Goal: Task Accomplishment & Management: Complete application form

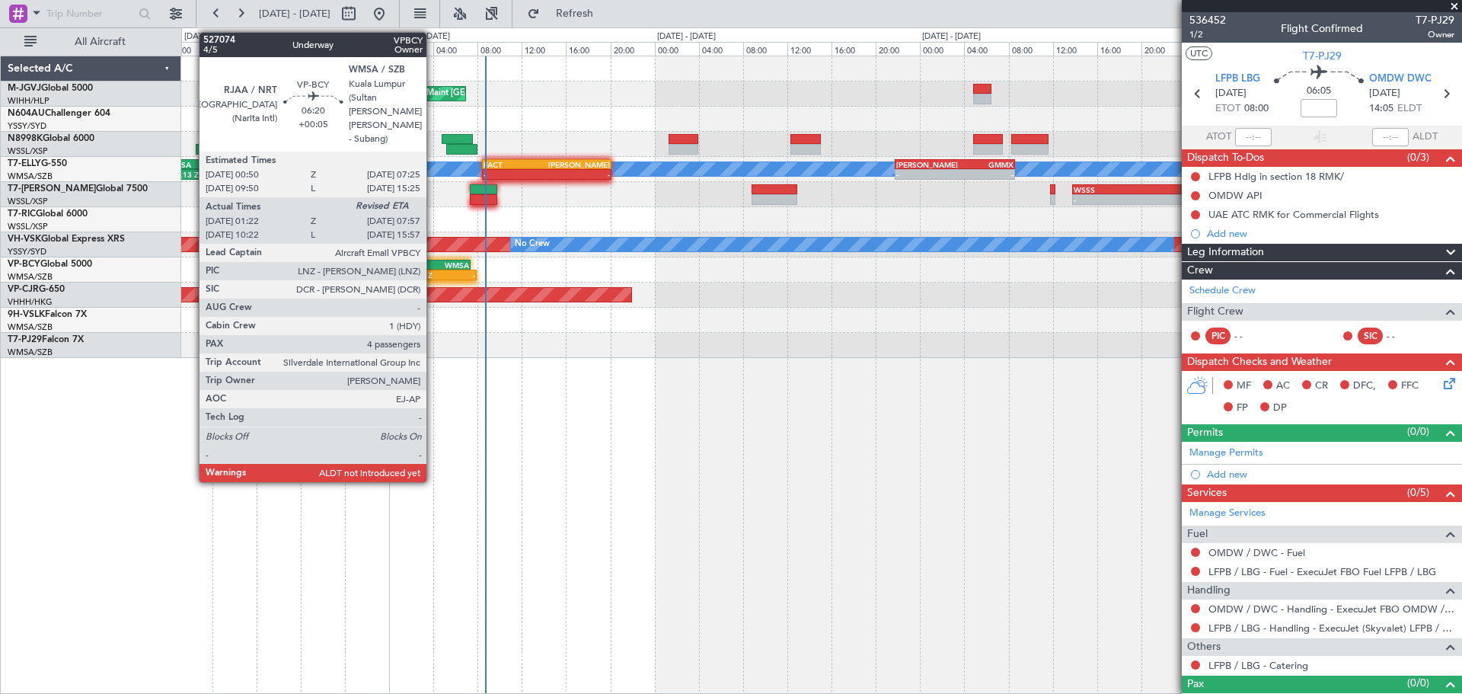
click at [433, 264] on div "RJAA" at bounding box center [416, 264] width 35 height 9
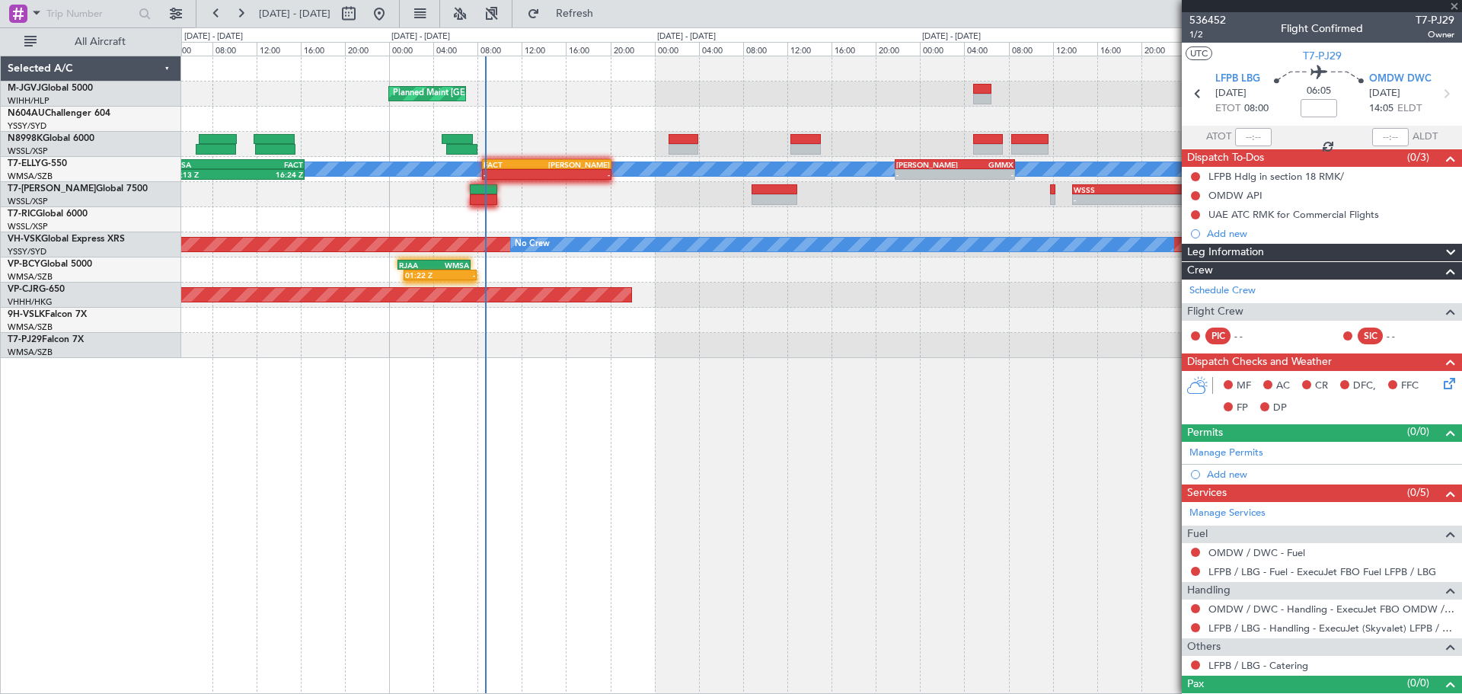
type input "+00:05"
type input "01:32"
type input "4"
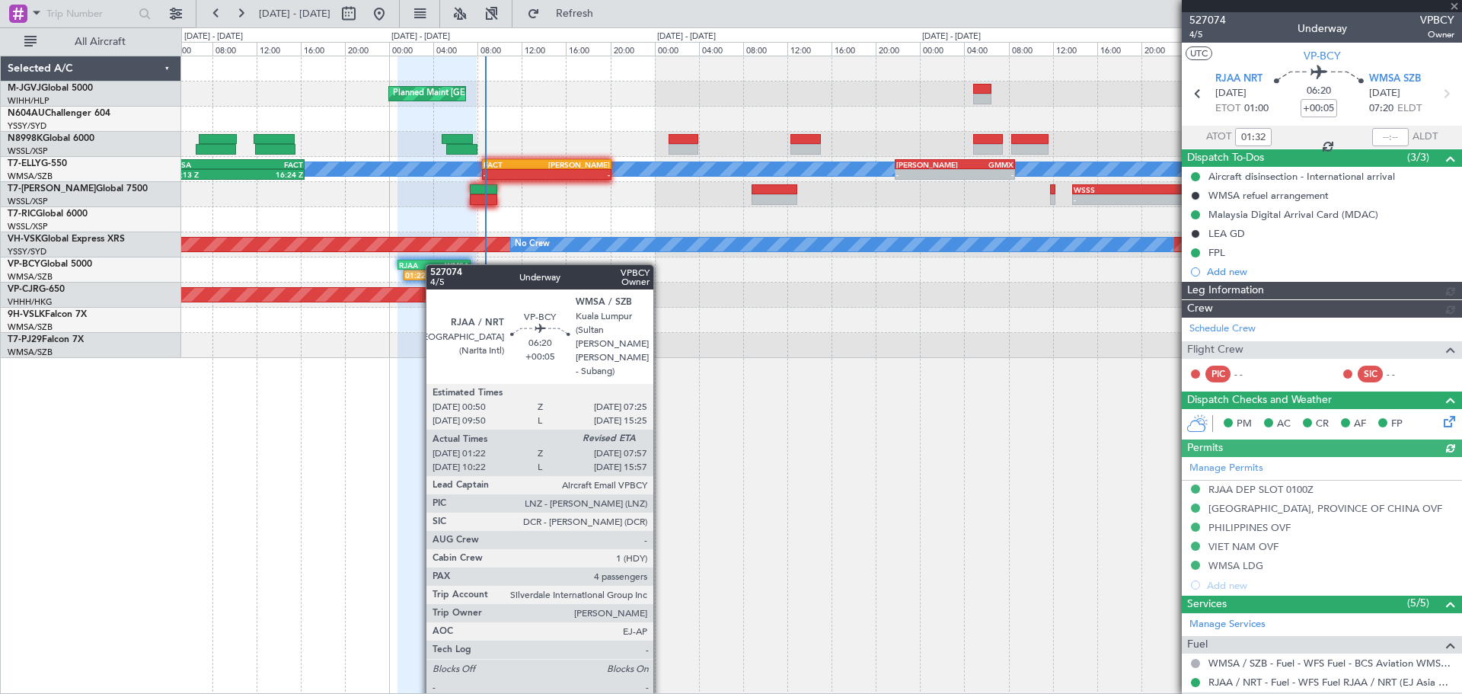
type input "[PERSON_NAME] (BTA)"
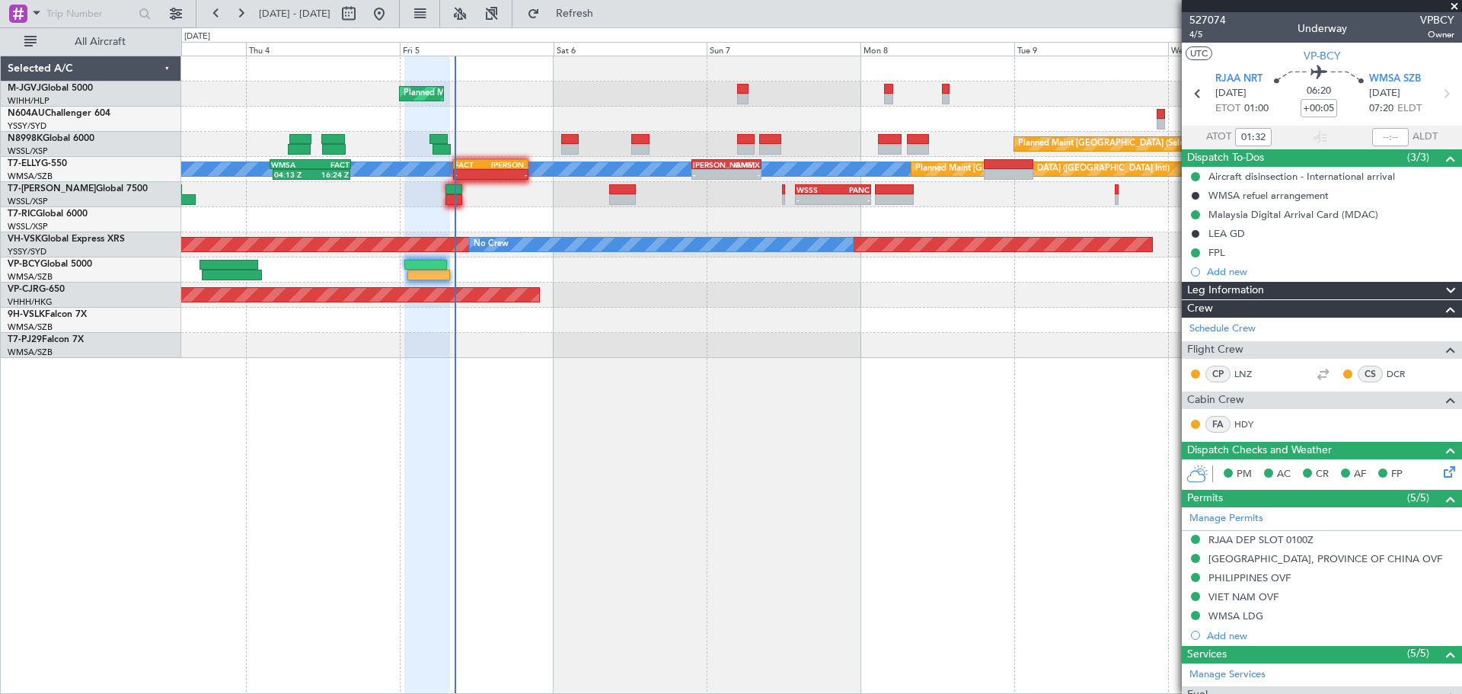
click at [543, 117] on div at bounding box center [821, 119] width 1280 height 25
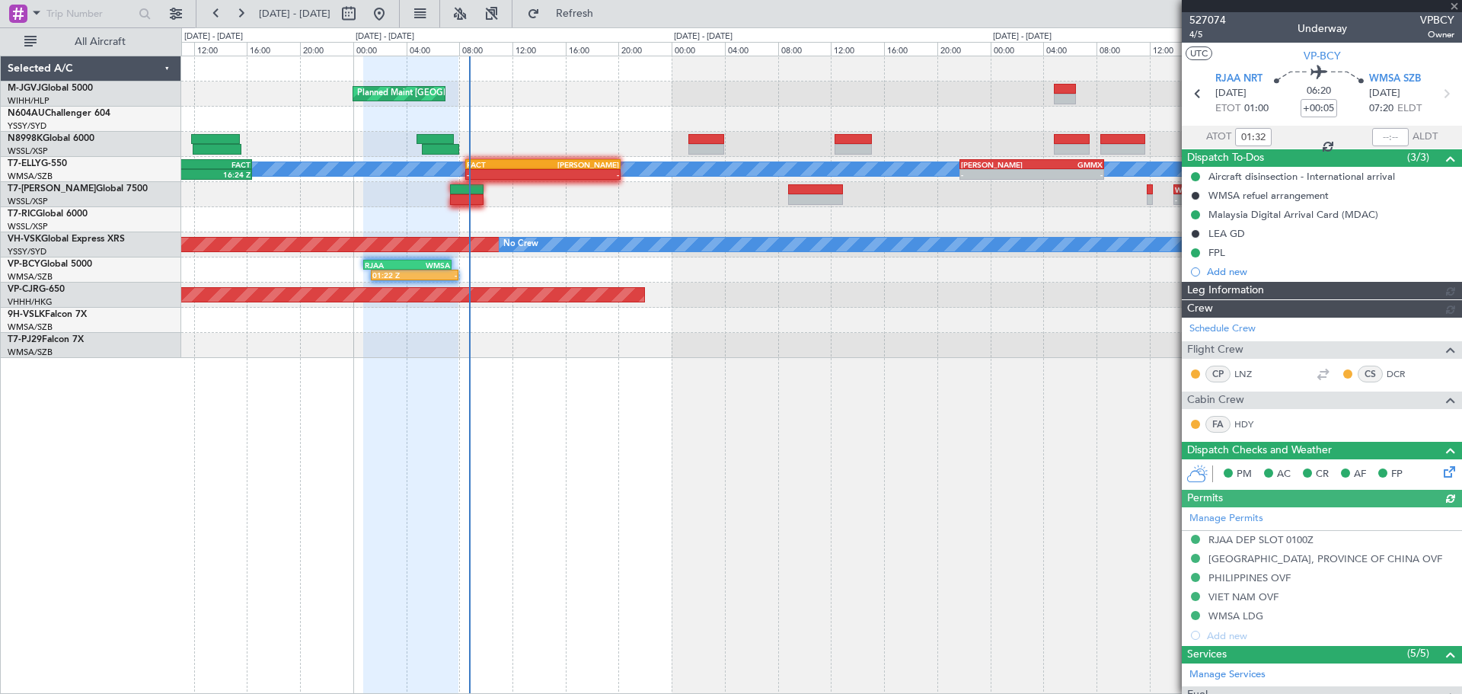
type input "[PERSON_NAME] (BTA)"
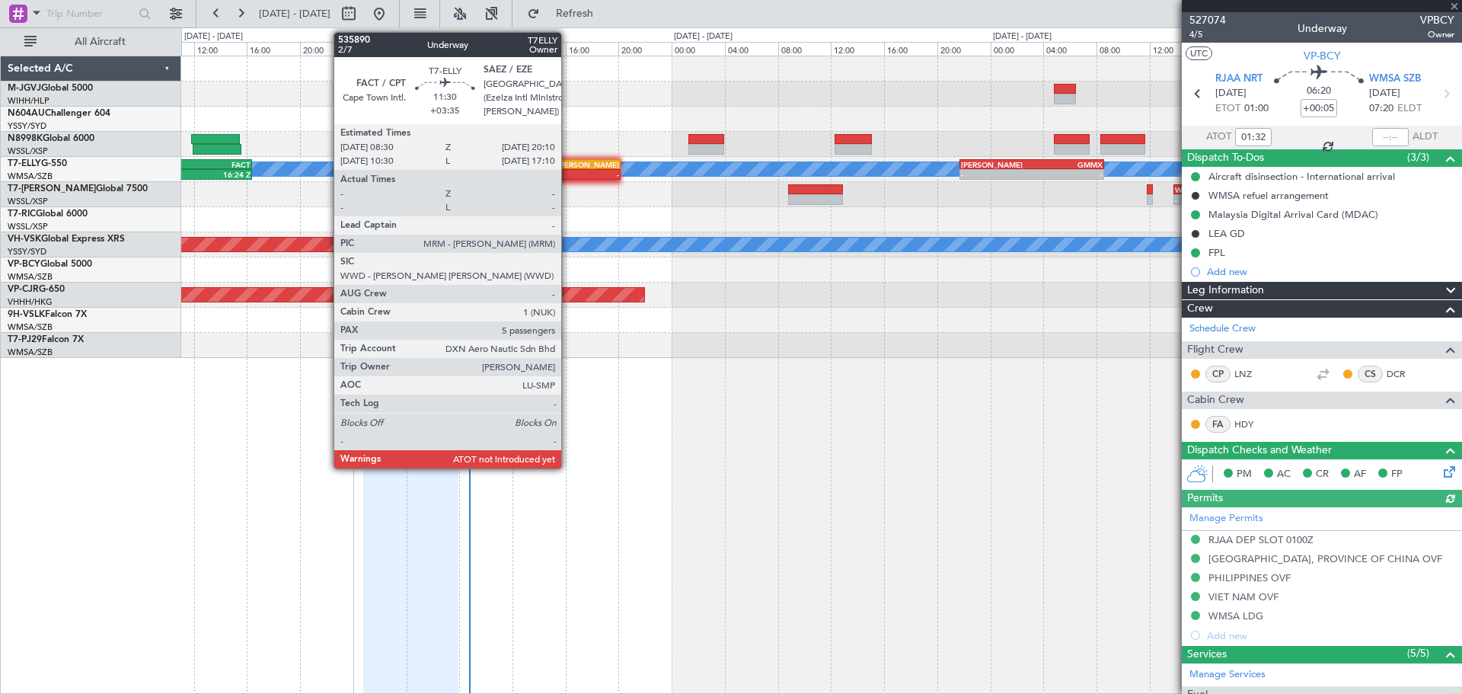
click at [568, 164] on div "[PERSON_NAME]" at bounding box center [581, 164] width 76 height 9
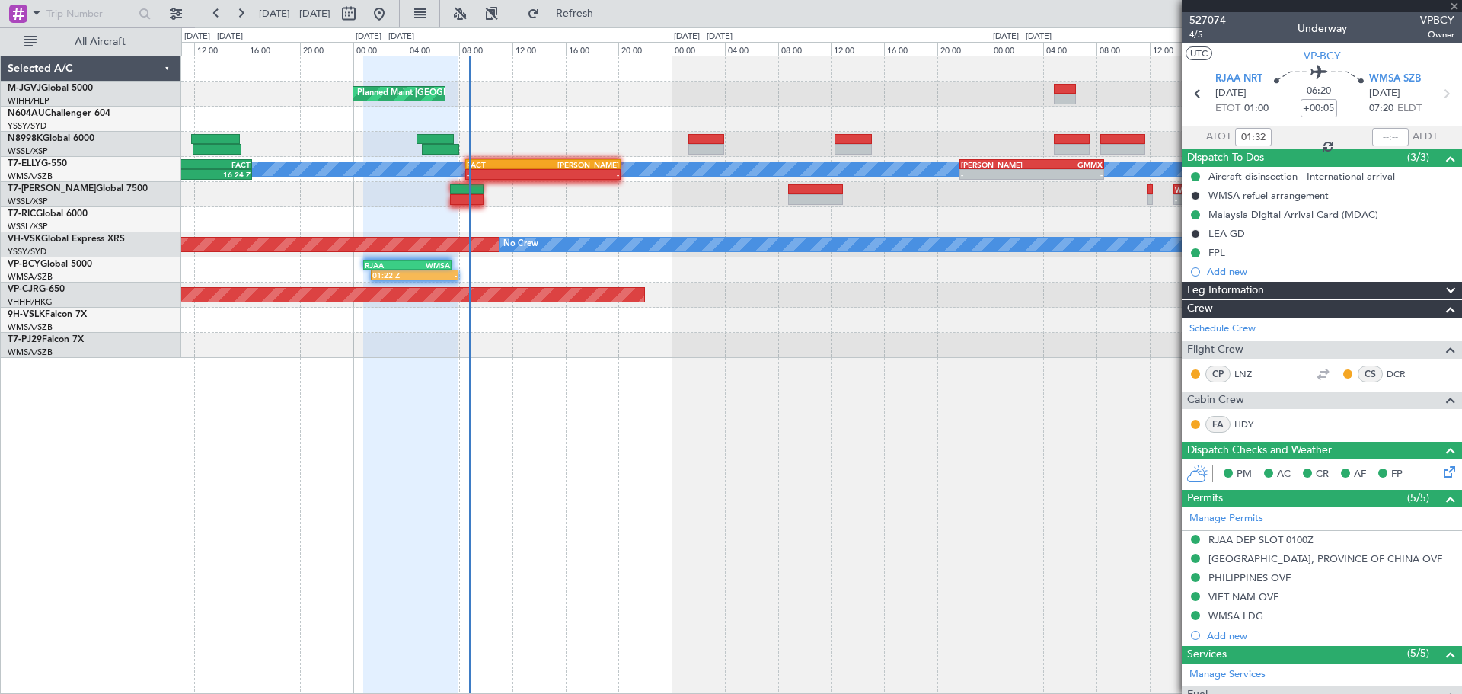
type input "+03:35"
type input "5"
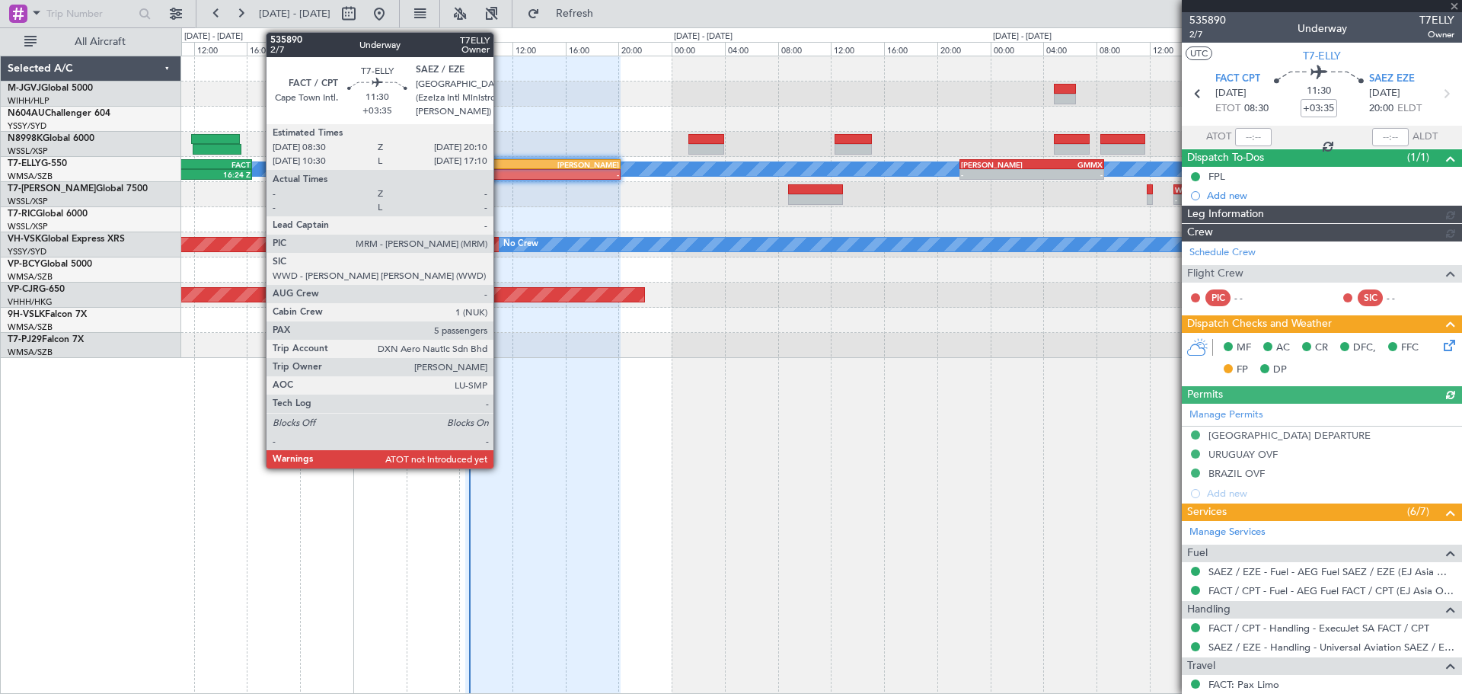
type input "[PERSON_NAME] (HHAFI)"
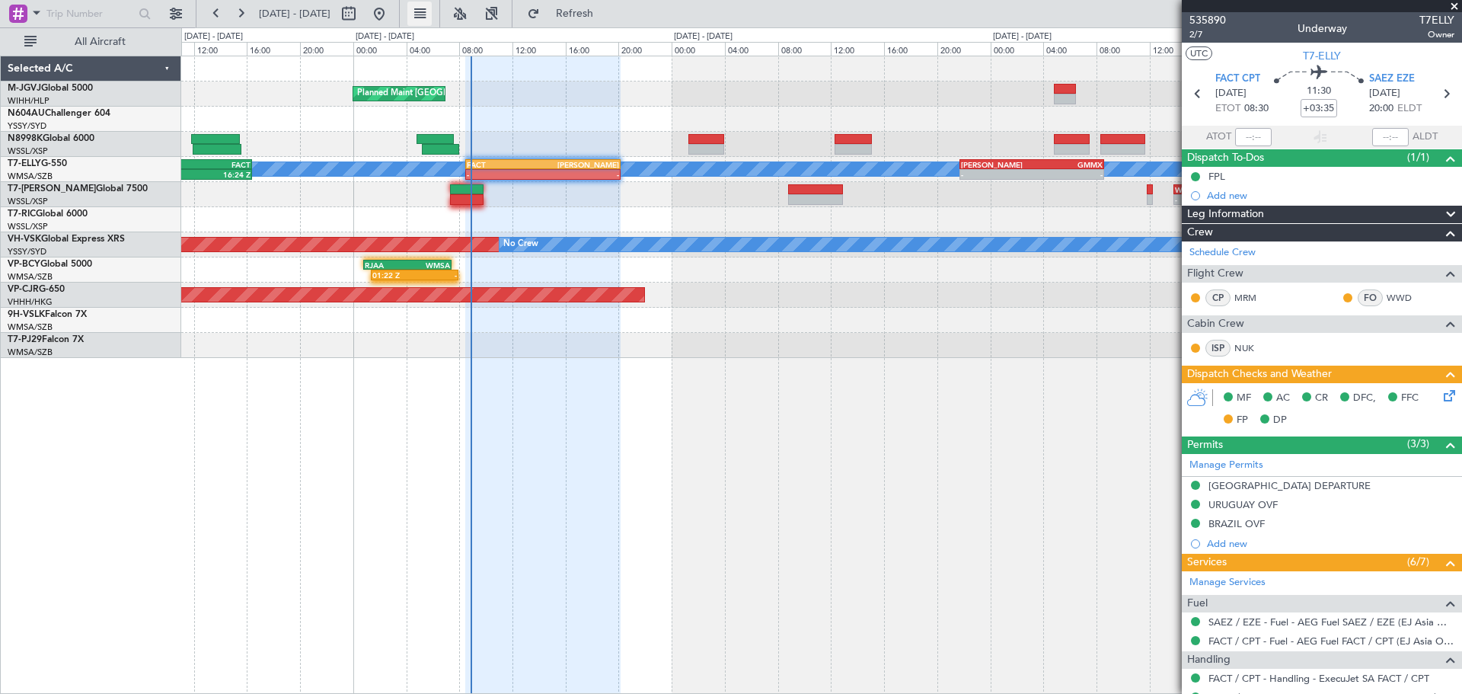
type input "[PERSON_NAME] (HHAFI)"
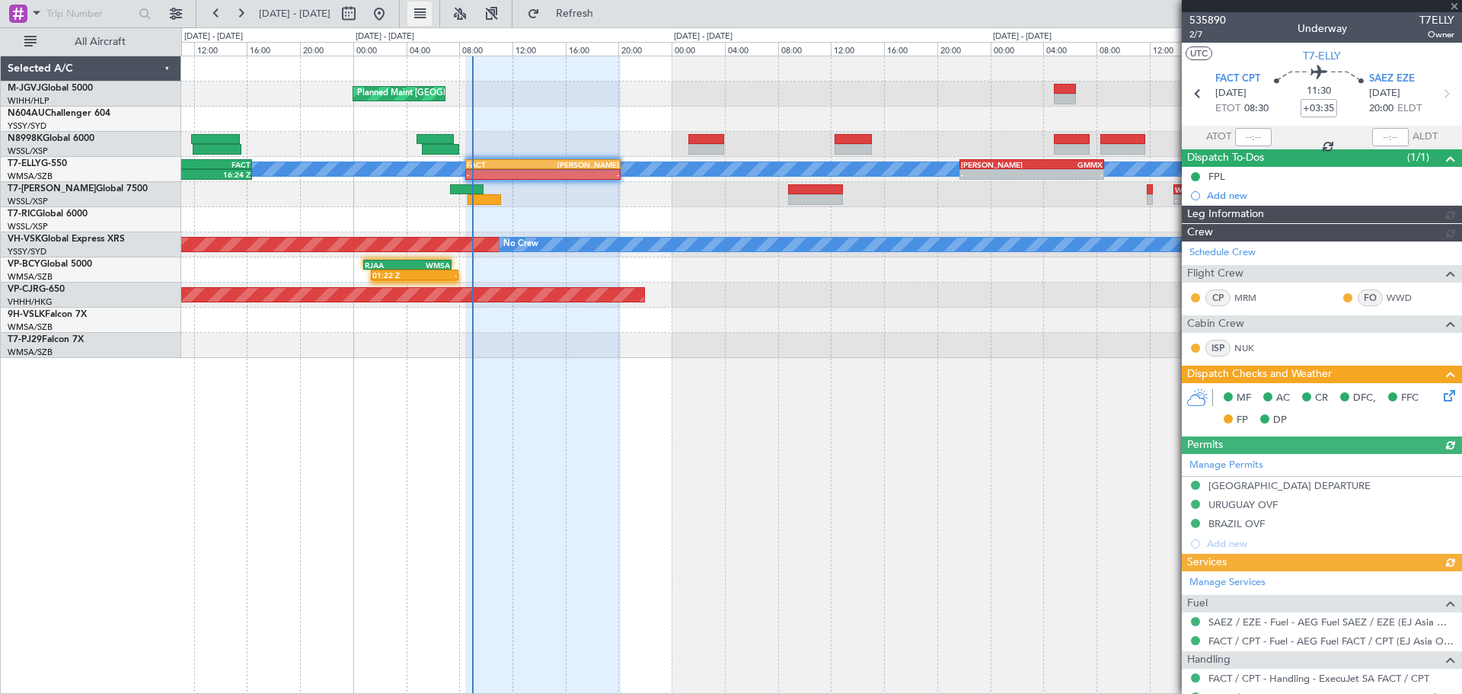
type input "[PERSON_NAME] (HHAFI)"
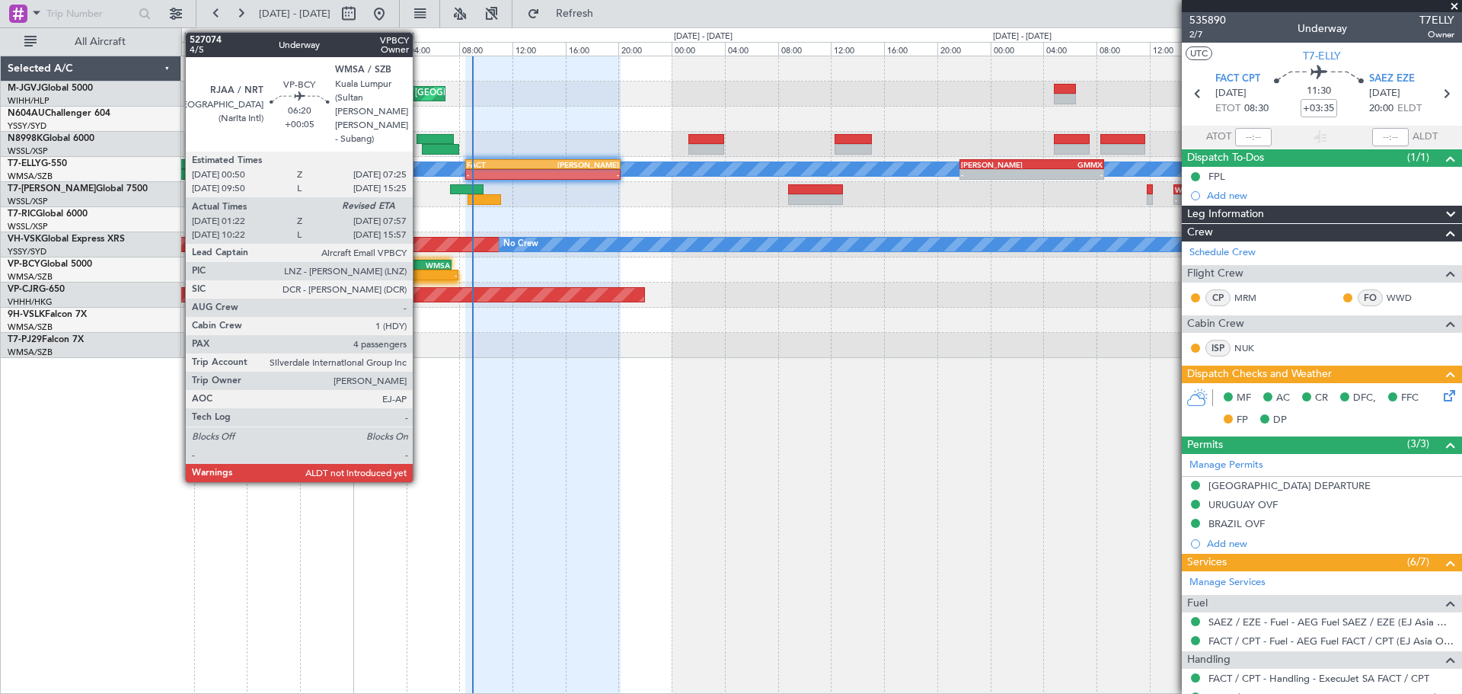
click at [420, 270] on div "01:22 Z -" at bounding box center [415, 275] width 88 height 11
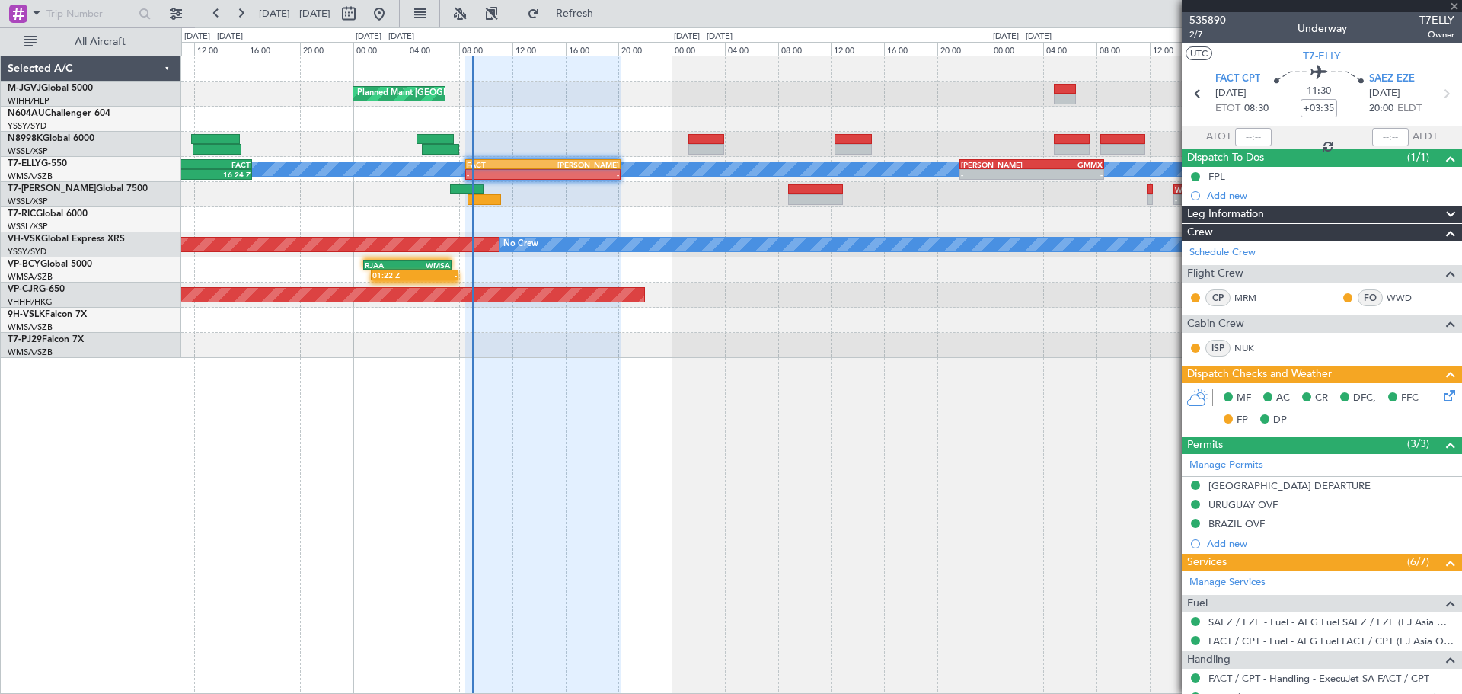
type input "+00:05"
type input "01:32"
type input "4"
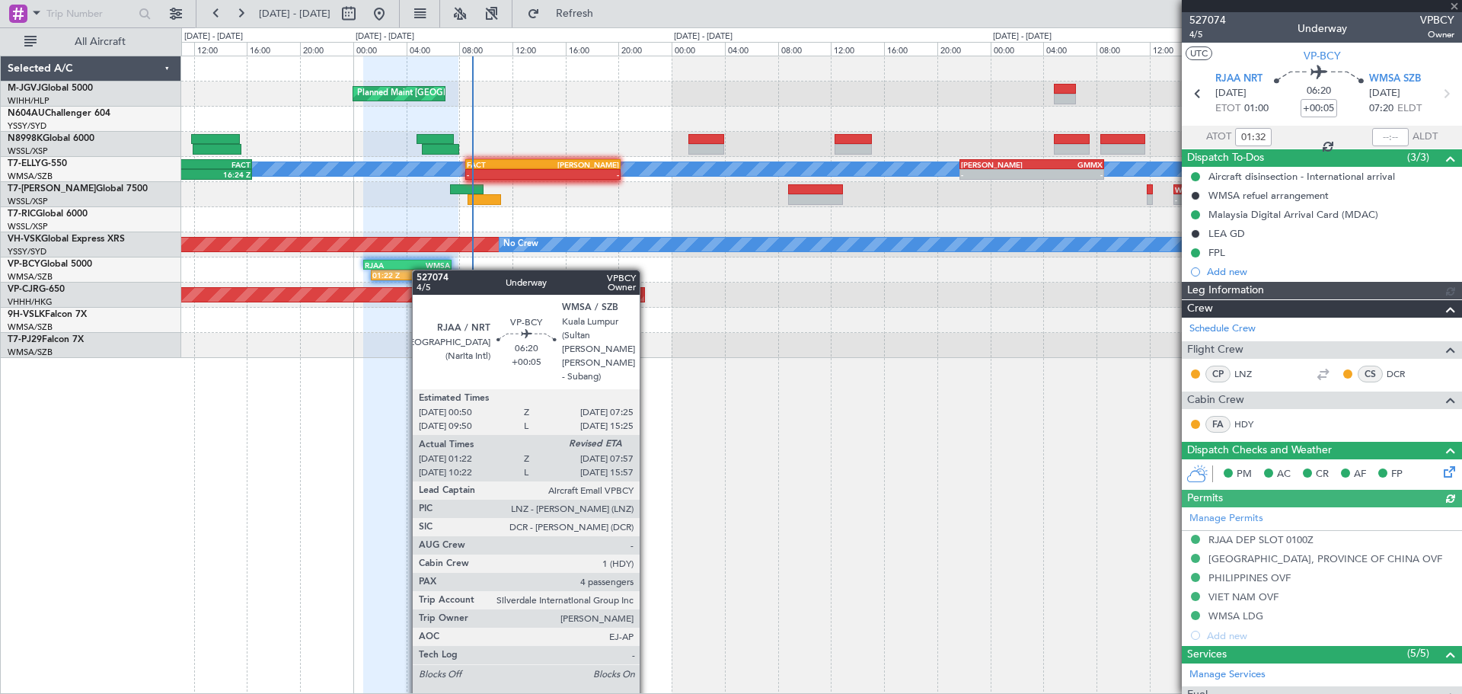
type input "[PERSON_NAME] (BTA)"
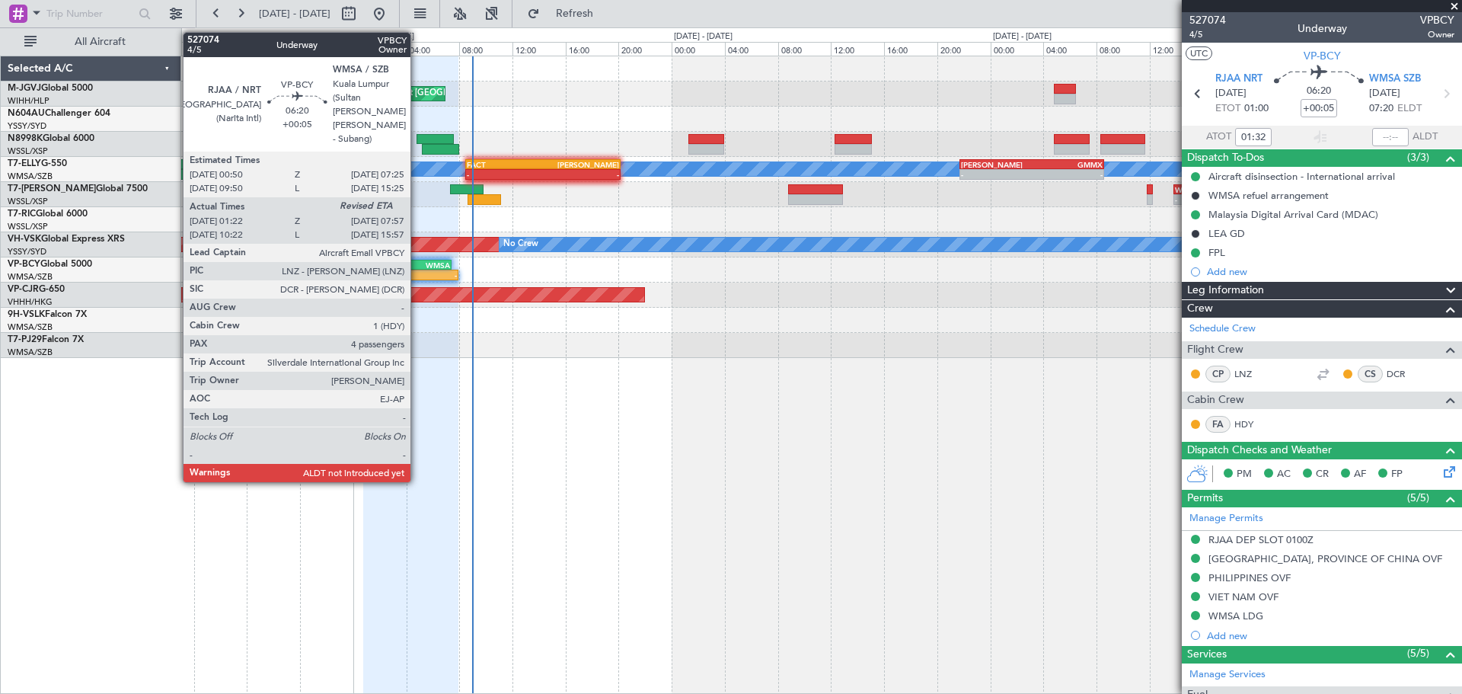
click at [417, 268] on div "WMSA" at bounding box center [428, 264] width 43 height 9
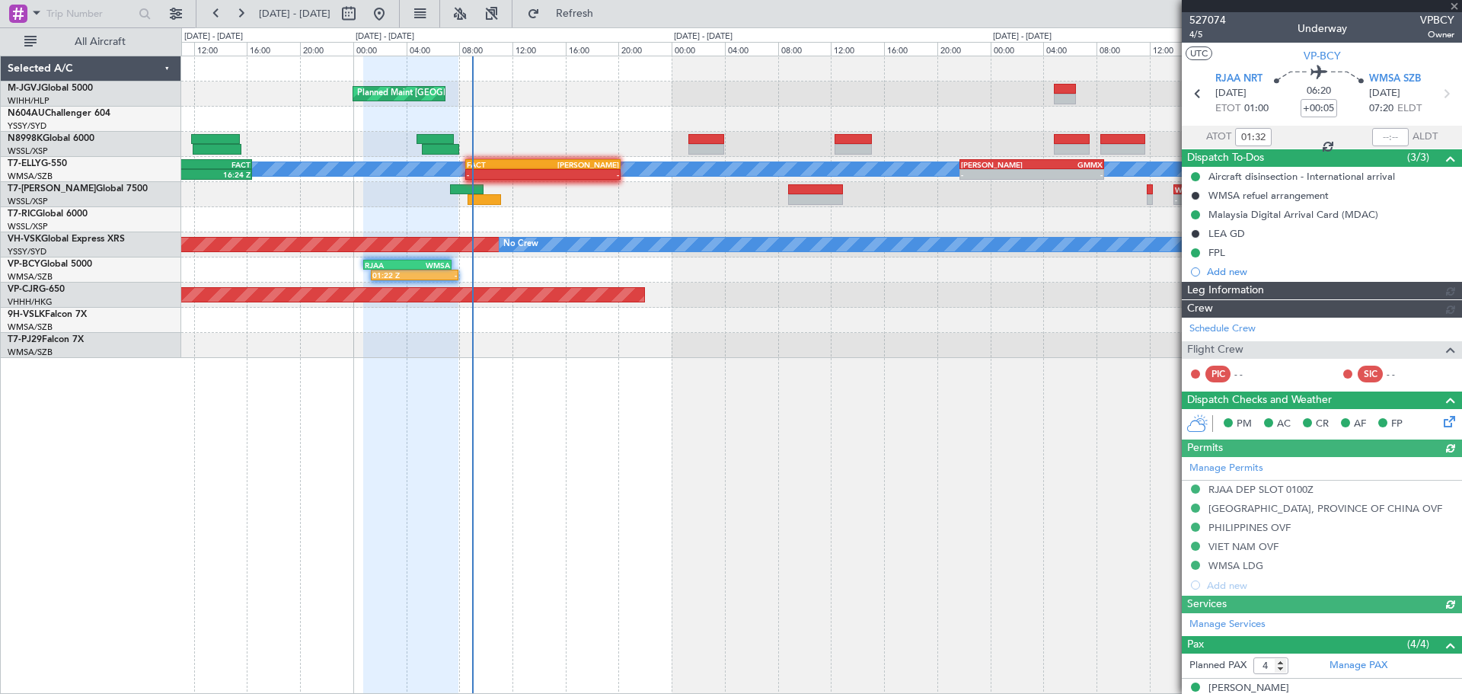
type input "[PERSON_NAME] (BTA)"
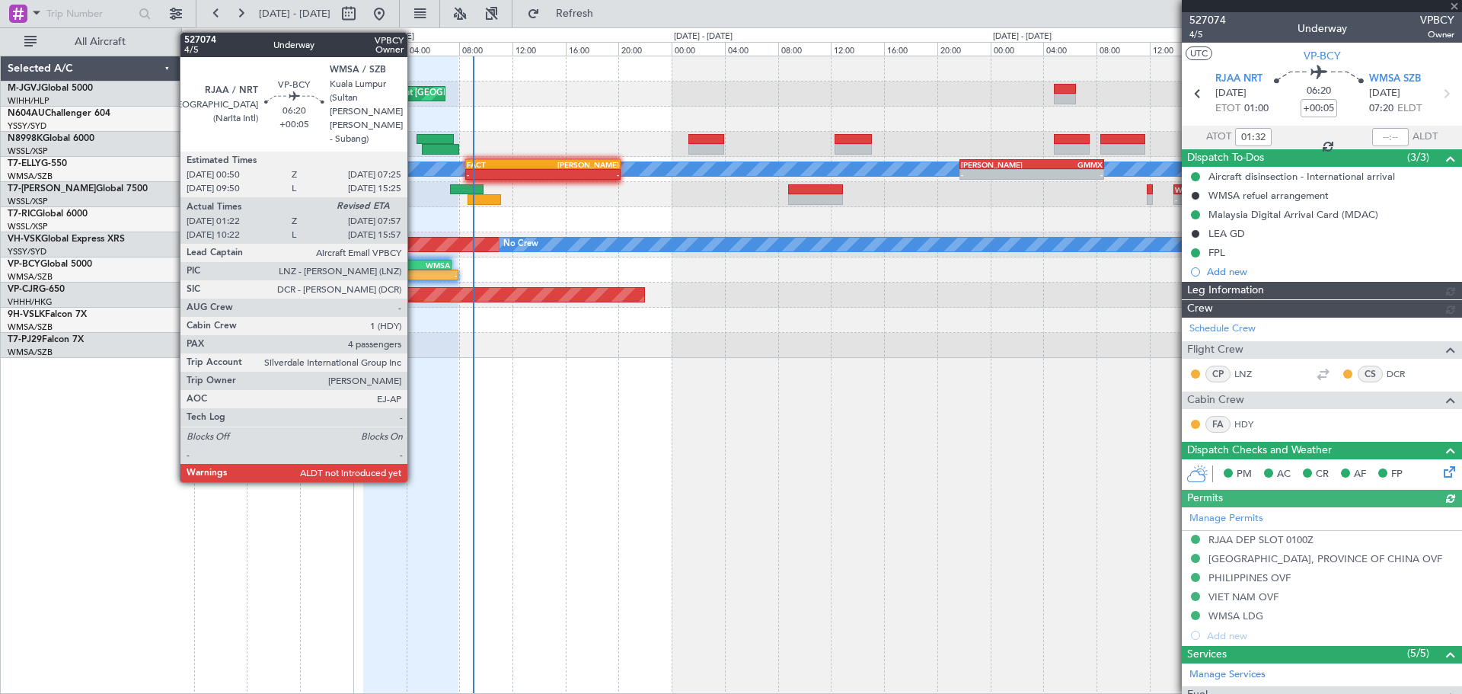
type input "[PERSON_NAME] (BTA)"
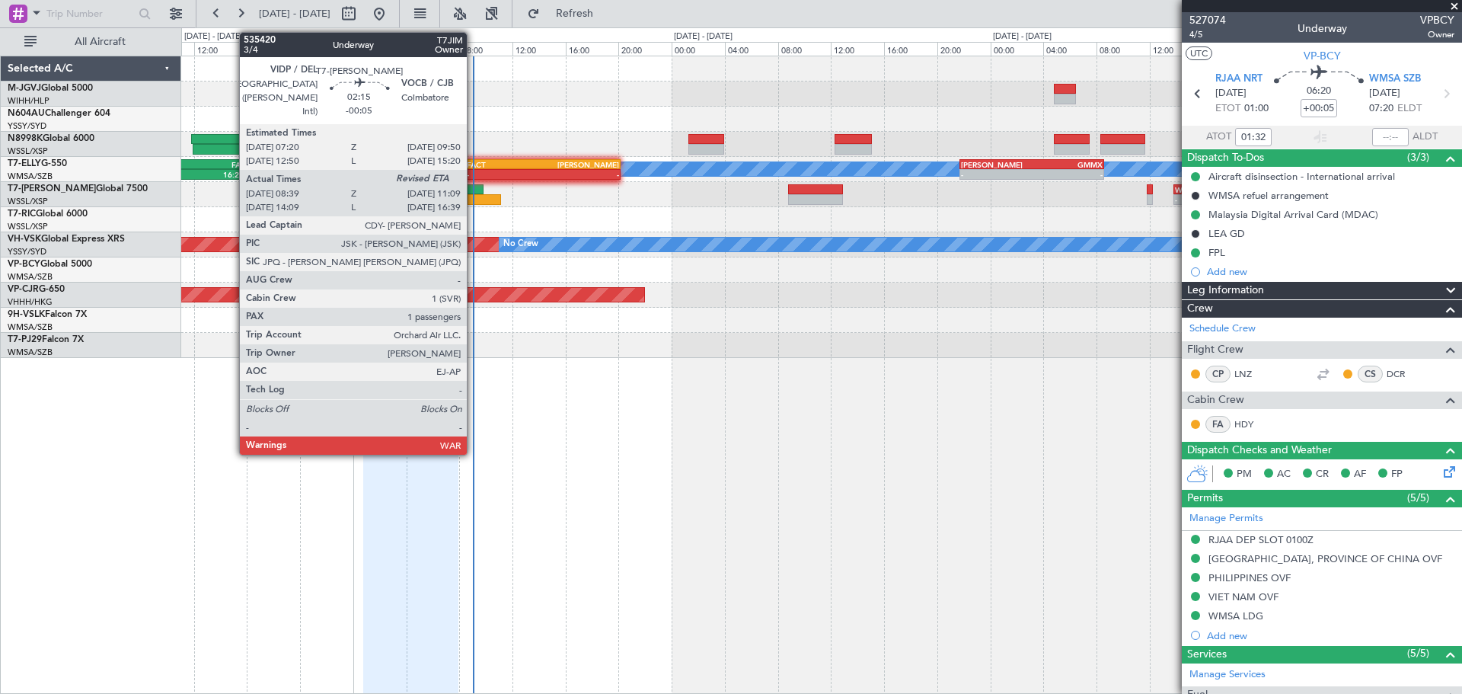
click at [474, 195] on div at bounding box center [485, 199] width 34 height 11
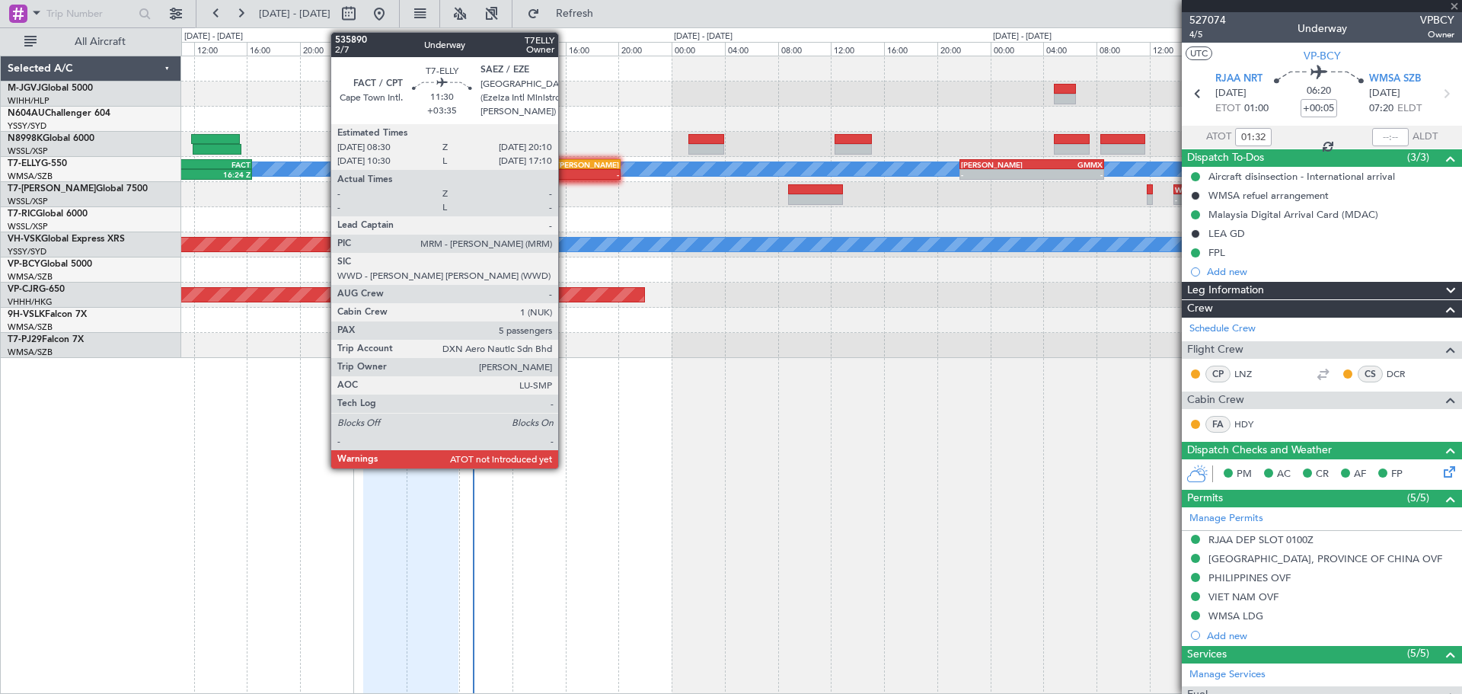
type input "-00:05"
type input "08:49"
type input "1"
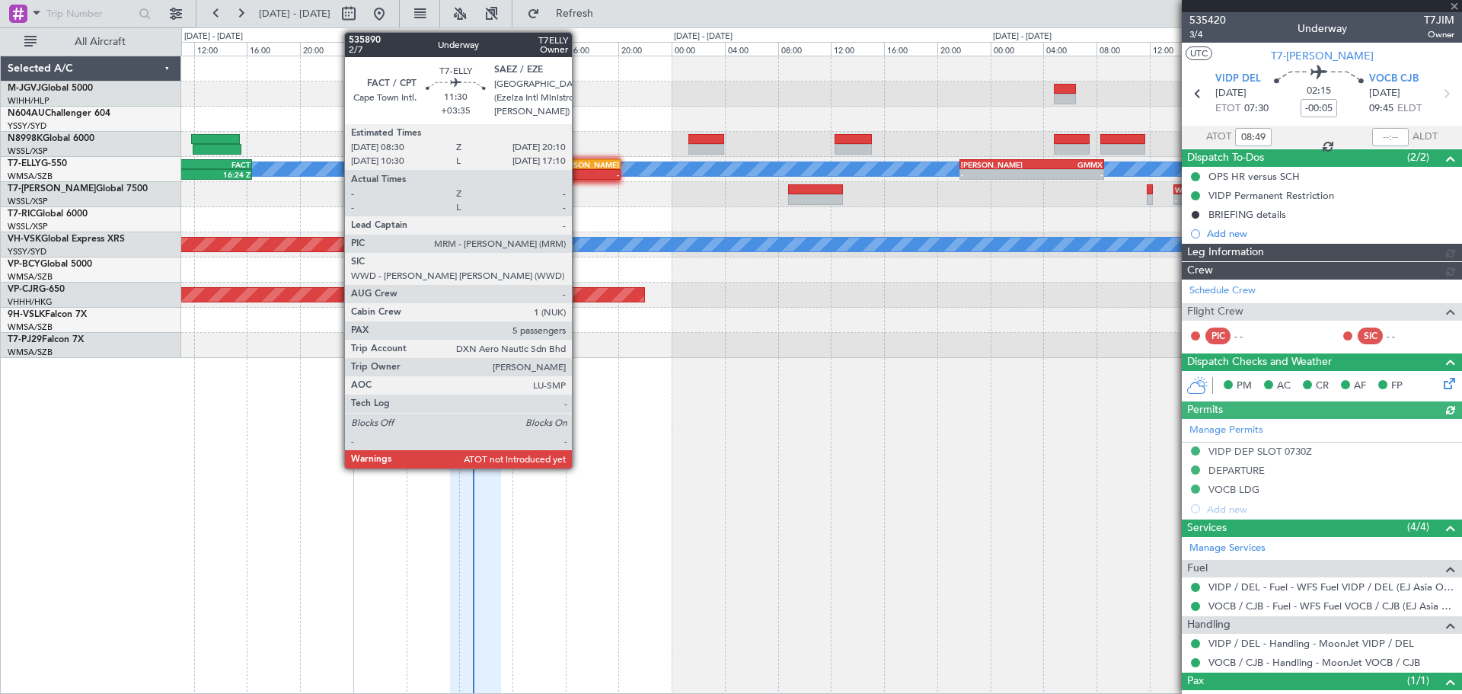
type input "[PERSON_NAME] (BTA)"
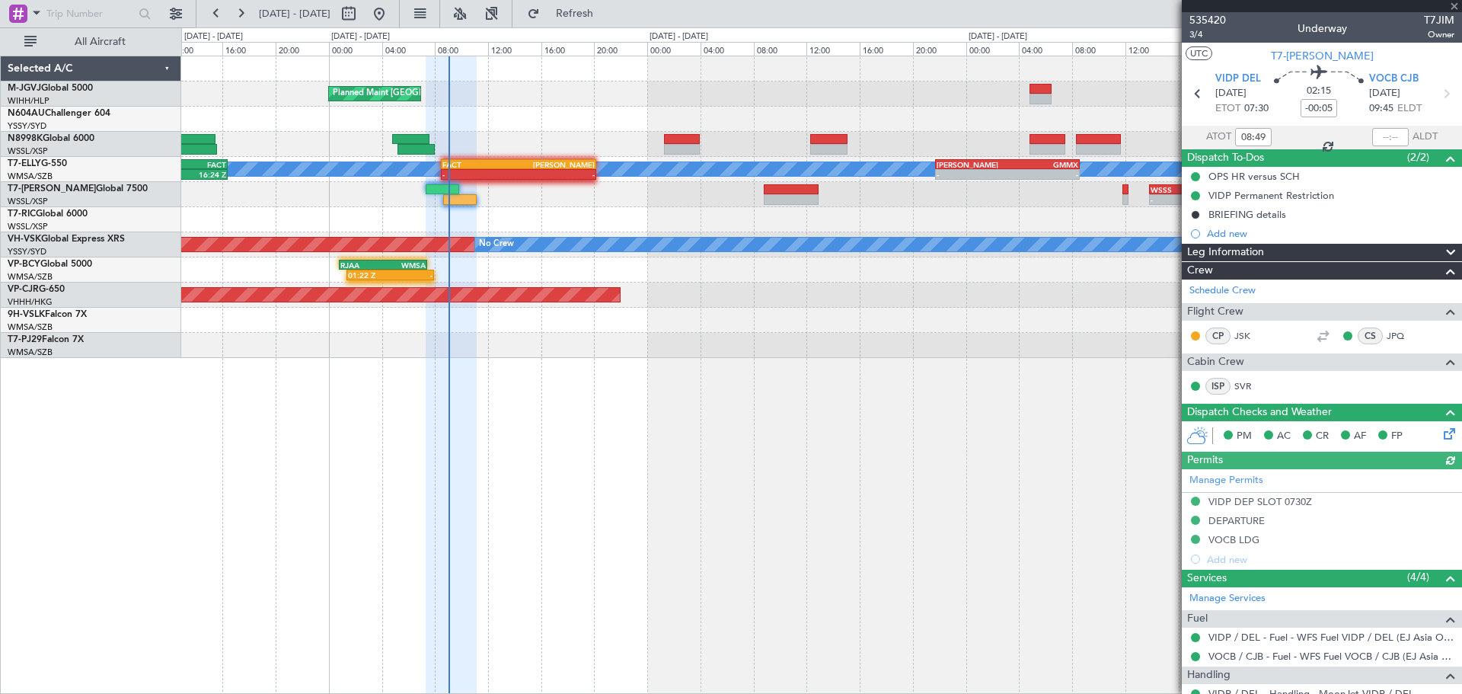
click at [752, 423] on div "Planned Maint [GEOGRAPHIC_DATA] (Seletar) Planned Maint [GEOGRAPHIC_DATA] (Sele…" at bounding box center [821, 375] width 1281 height 638
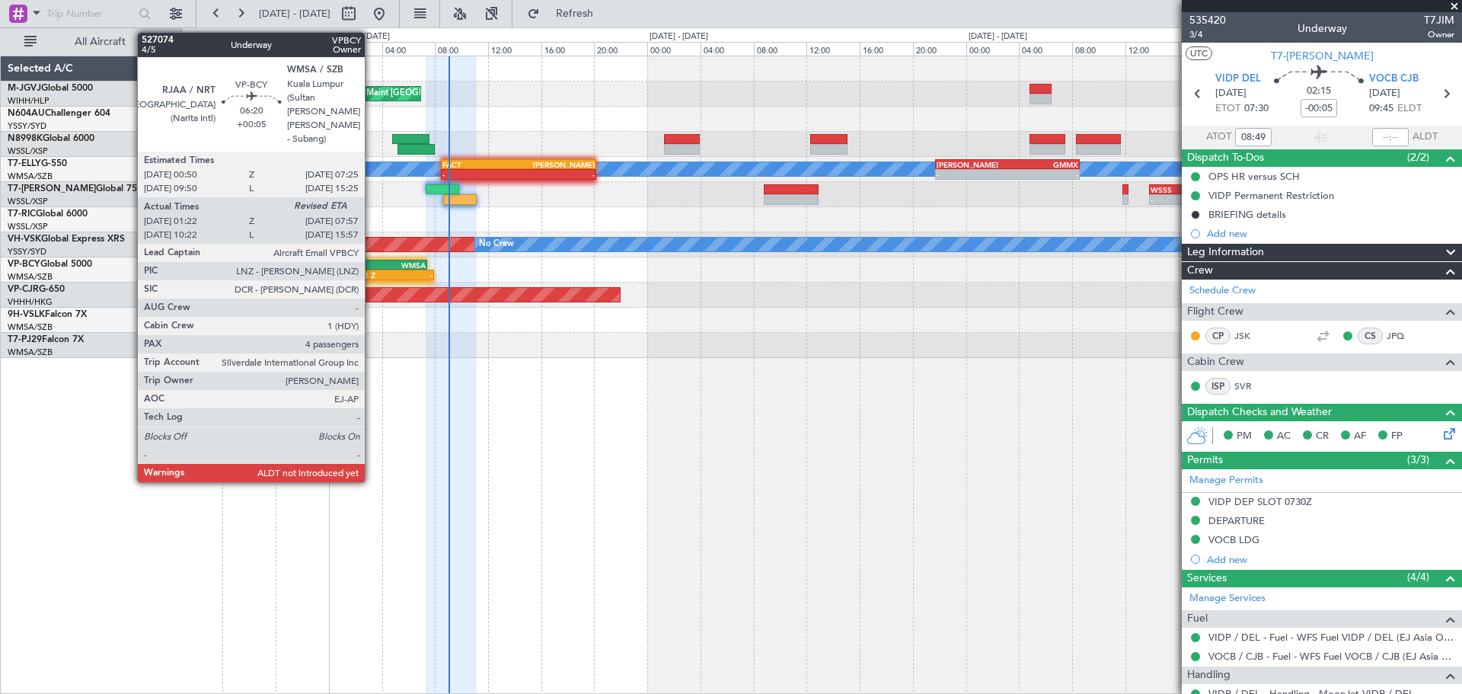
click at [372, 264] on div "RJAA" at bounding box center [361, 264] width 43 height 9
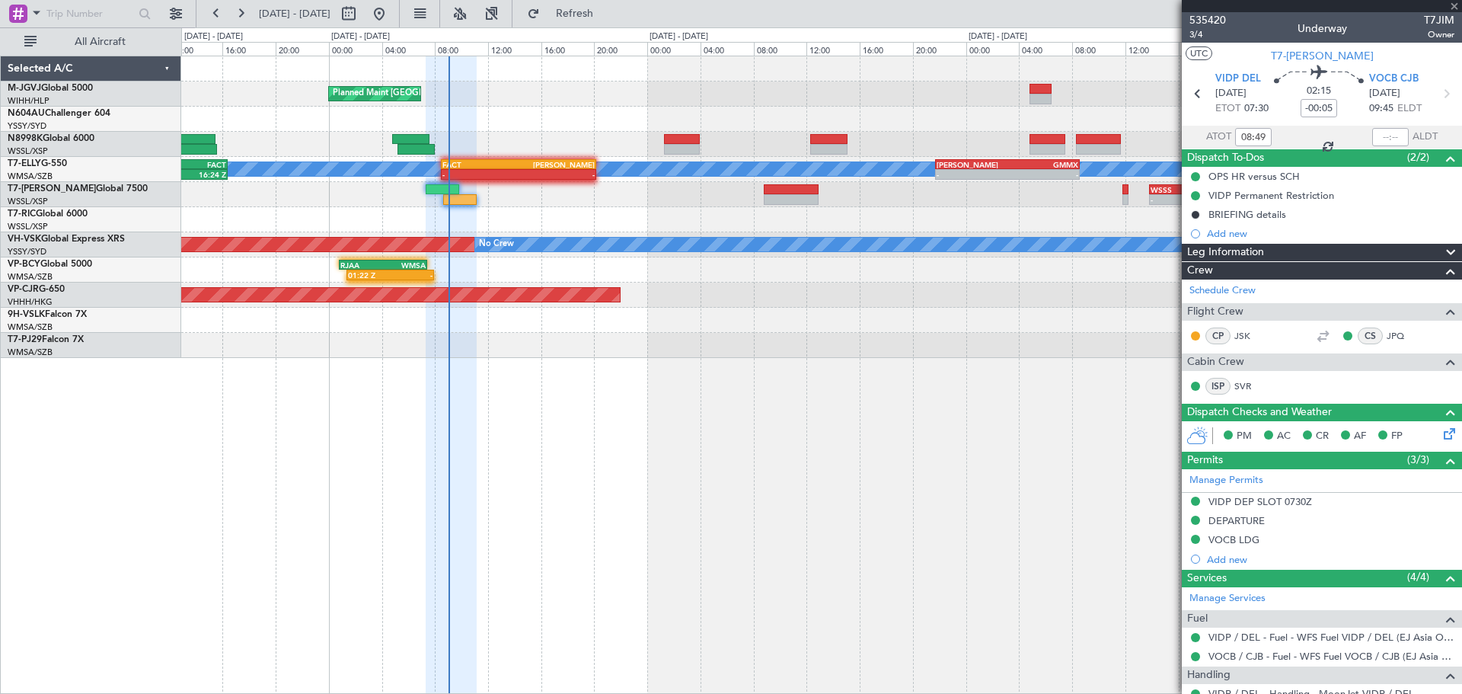
type input "+00:05"
type input "01:32"
type input "4"
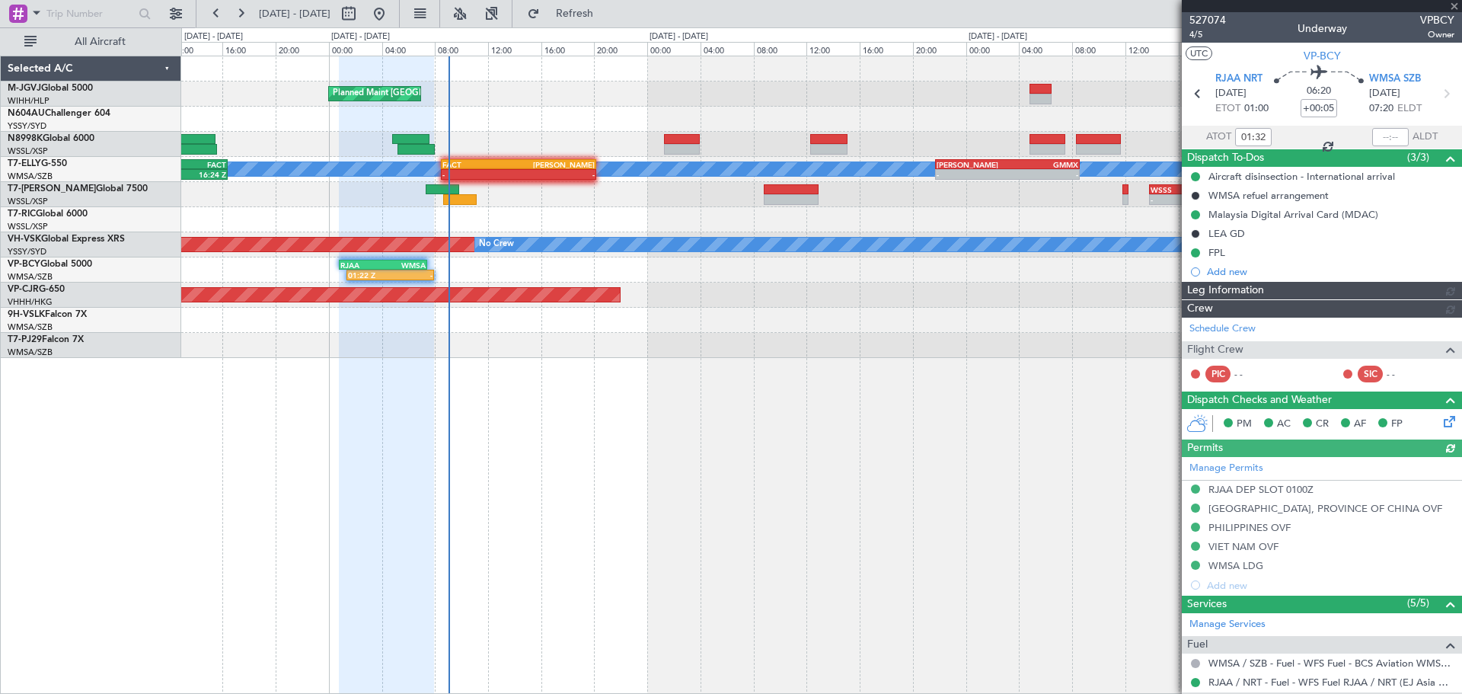
type input "[PERSON_NAME] (BTA)"
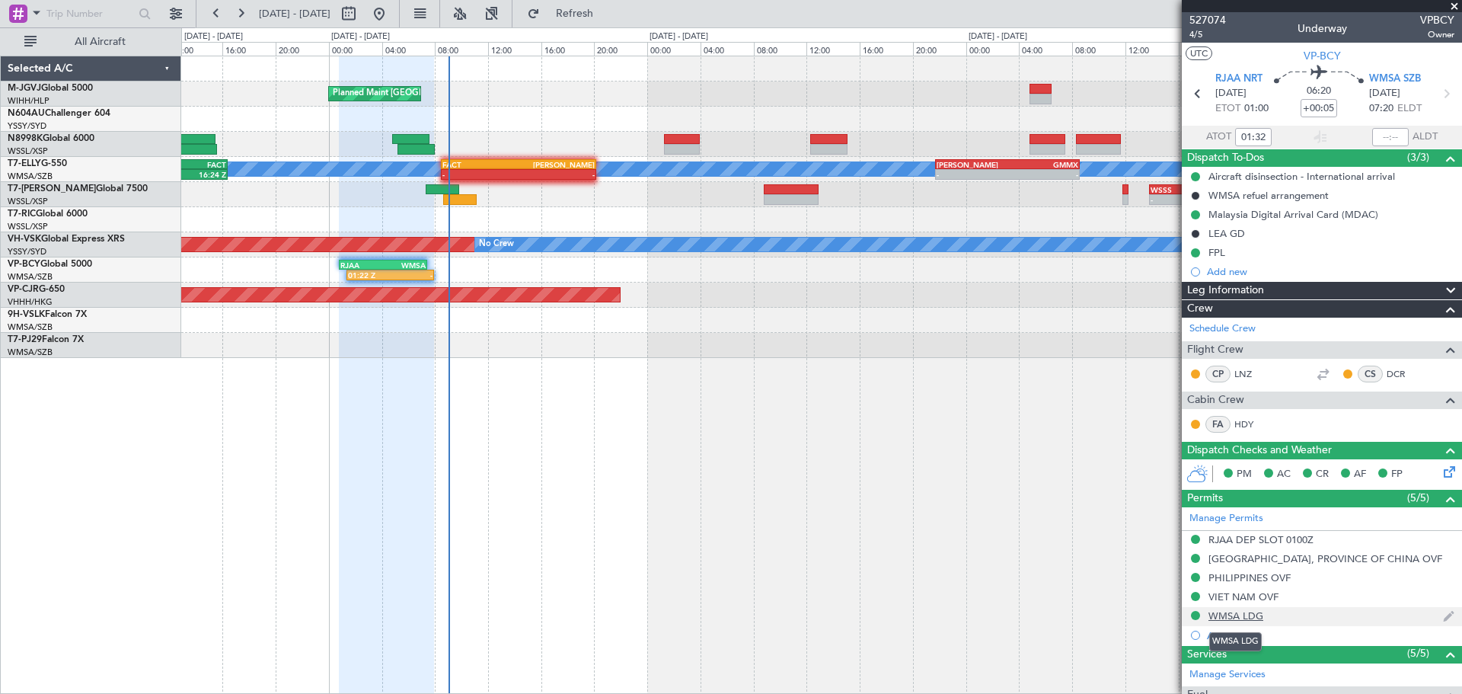
click at [1249, 615] on div "WMSA LDG" at bounding box center [1235, 615] width 55 height 13
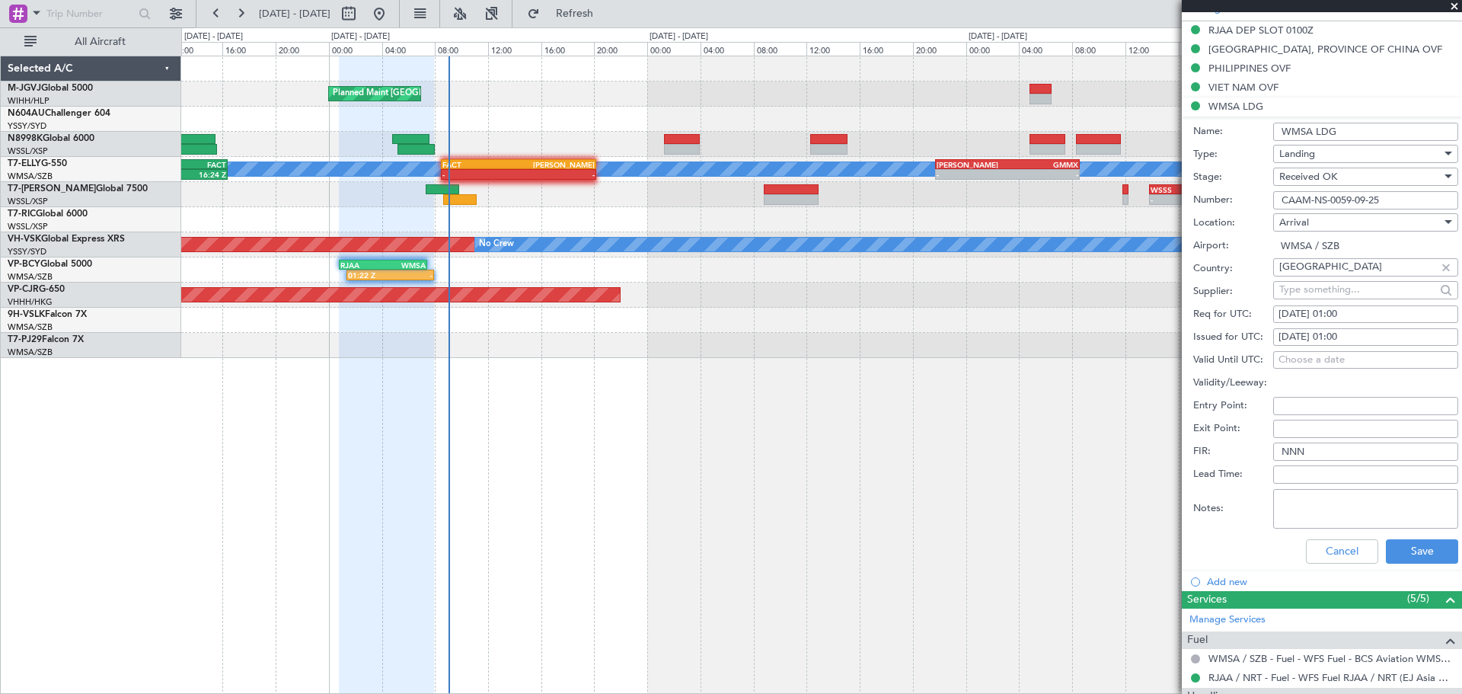
scroll to position [761, 0]
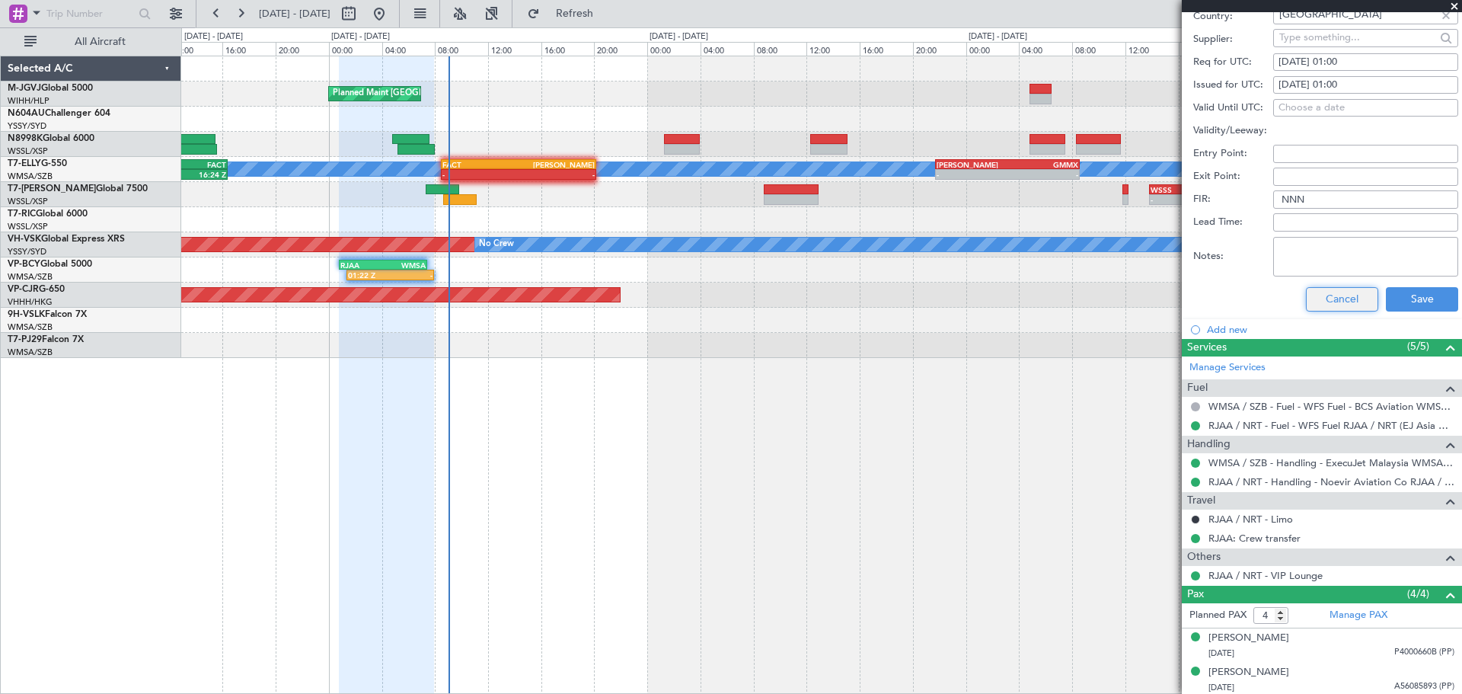
click at [1313, 305] on button "Cancel" at bounding box center [1342, 299] width 72 height 24
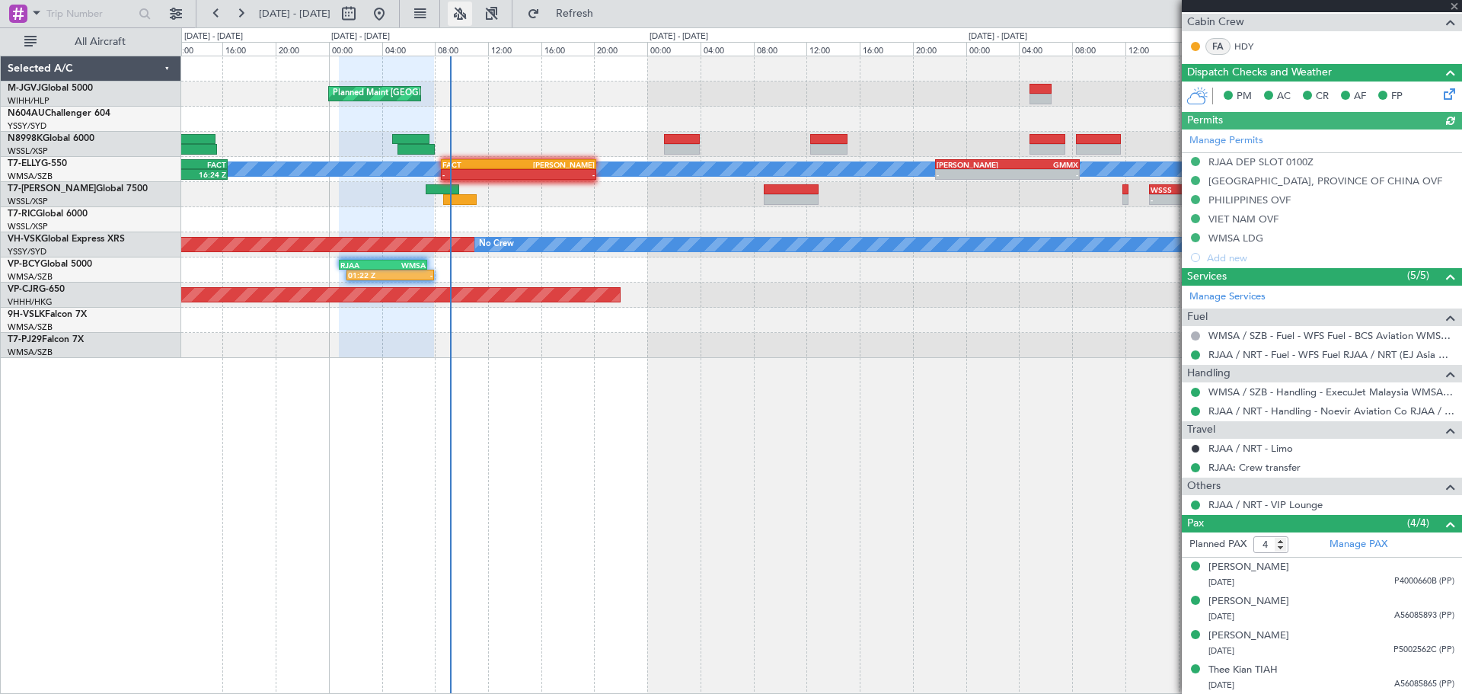
type input "[PERSON_NAME] (BTA)"
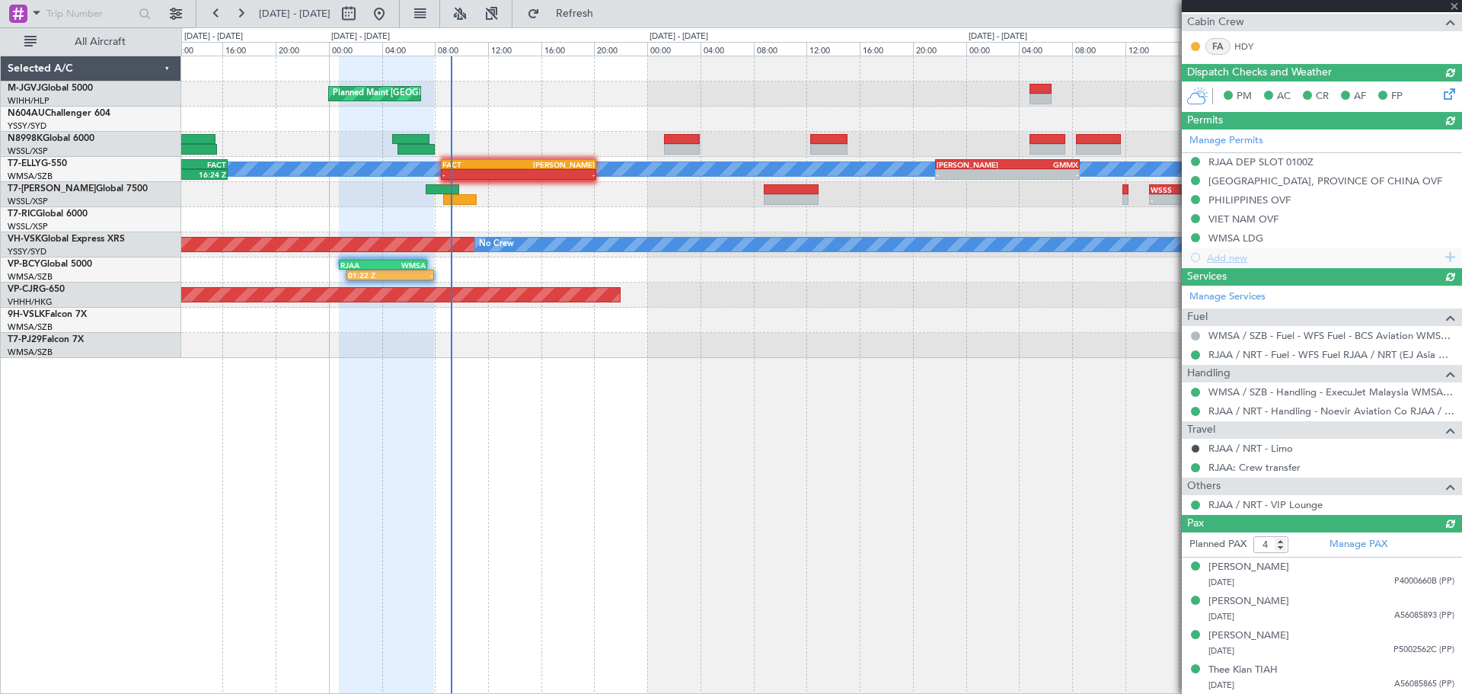
scroll to position [0, 0]
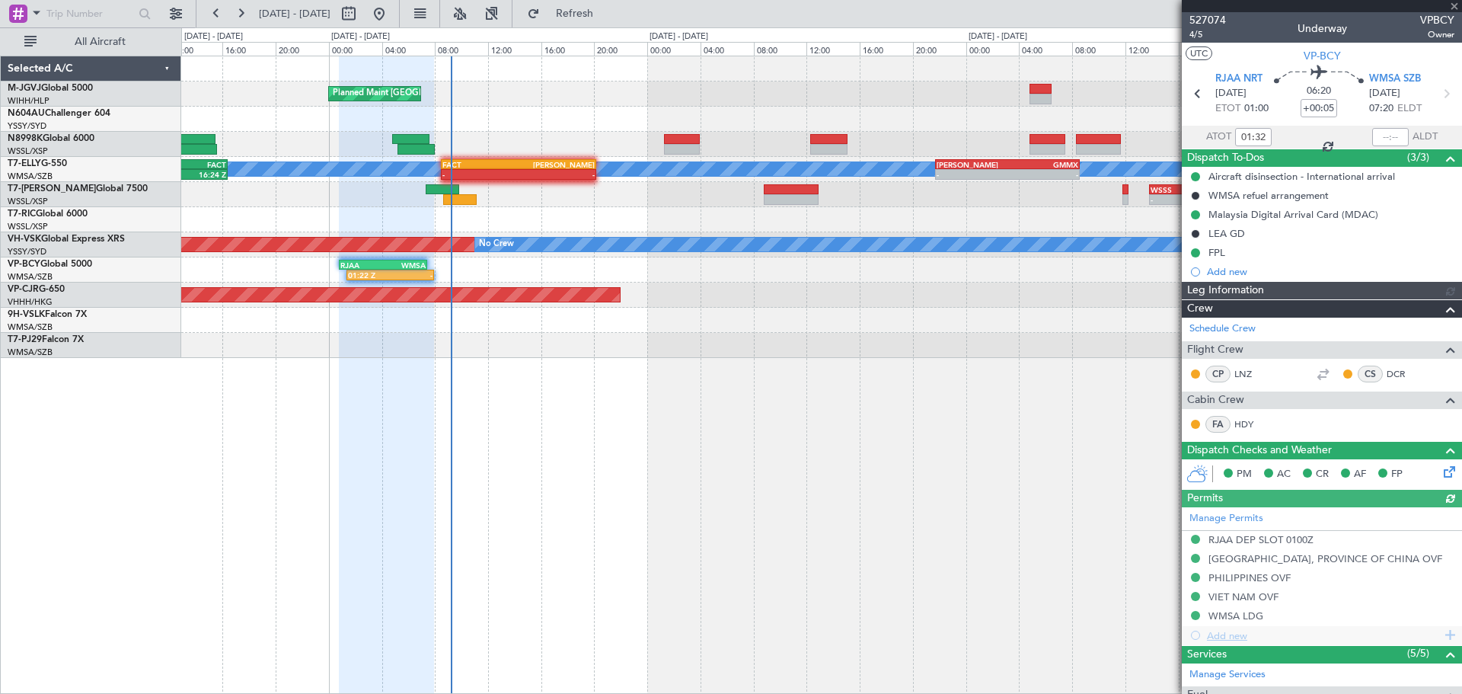
type input "[PERSON_NAME] (BTA)"
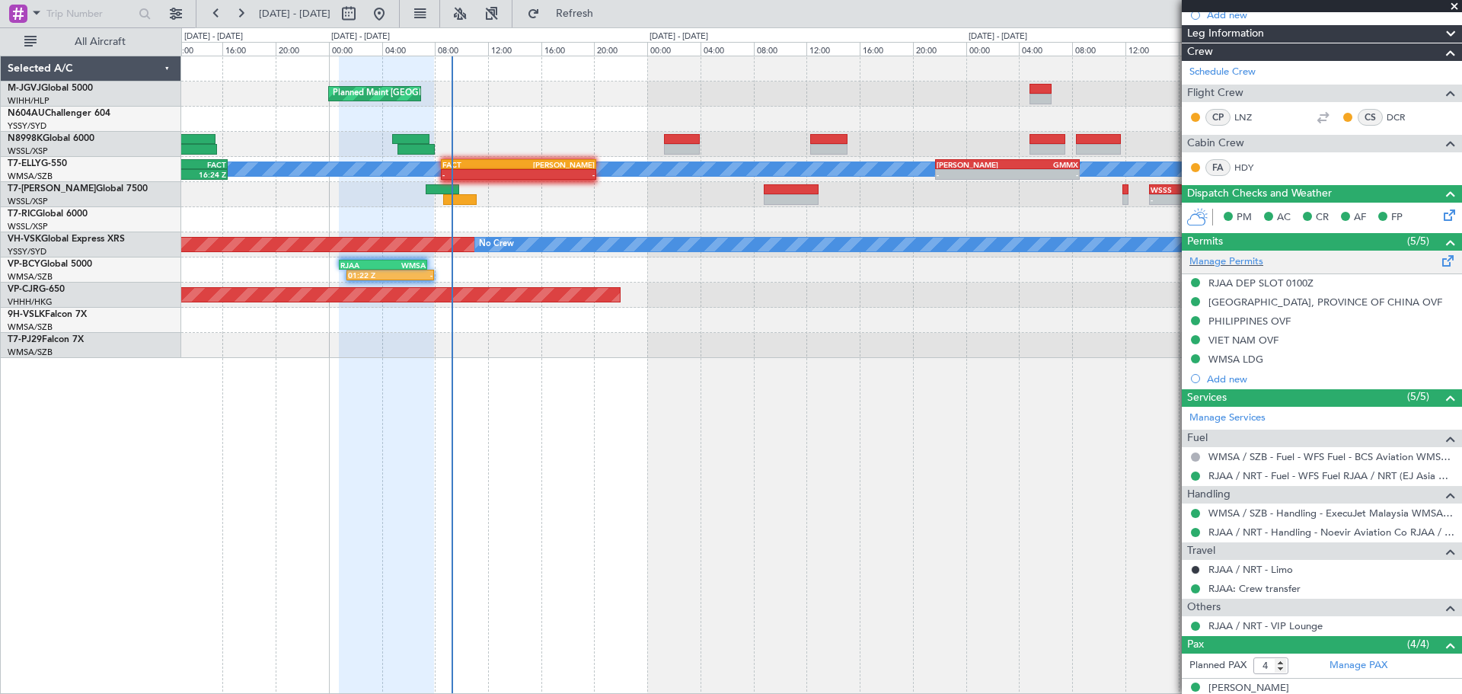
scroll to position [378, 0]
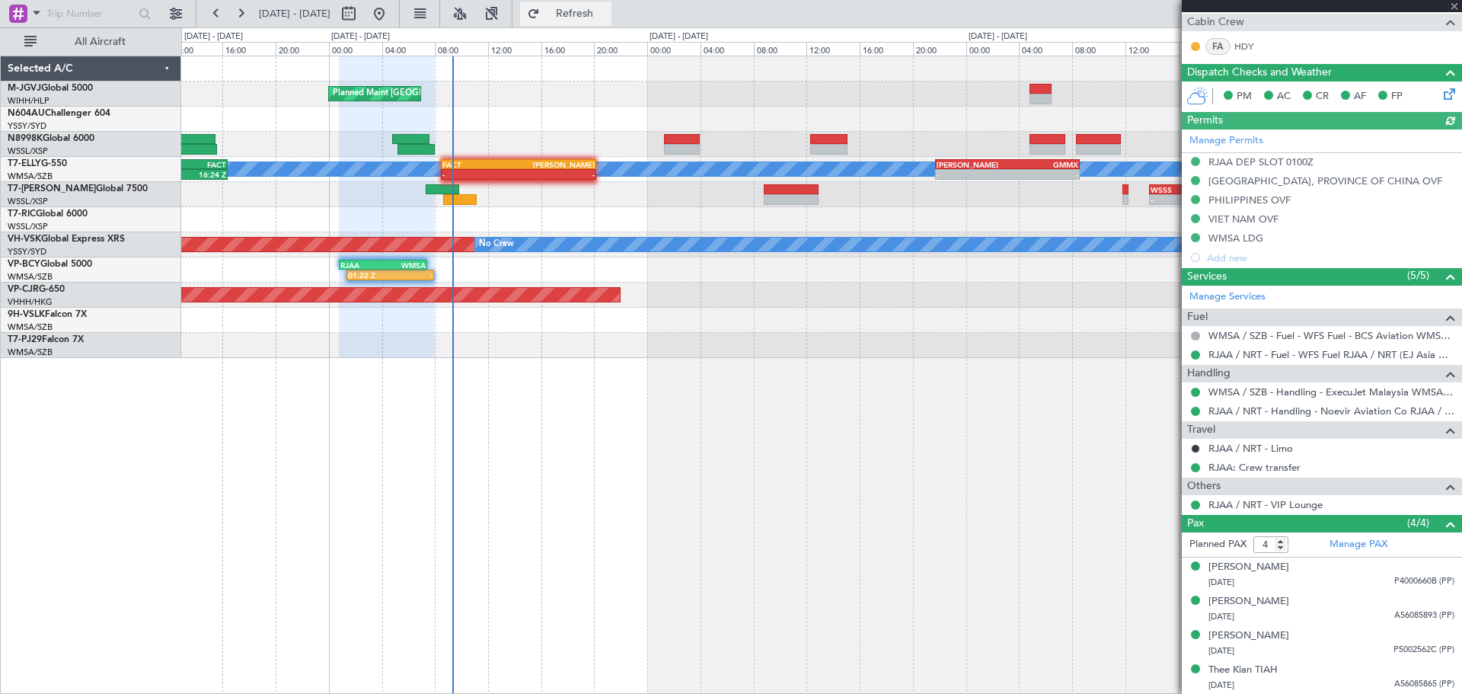
type input "[PERSON_NAME] (BTA)"
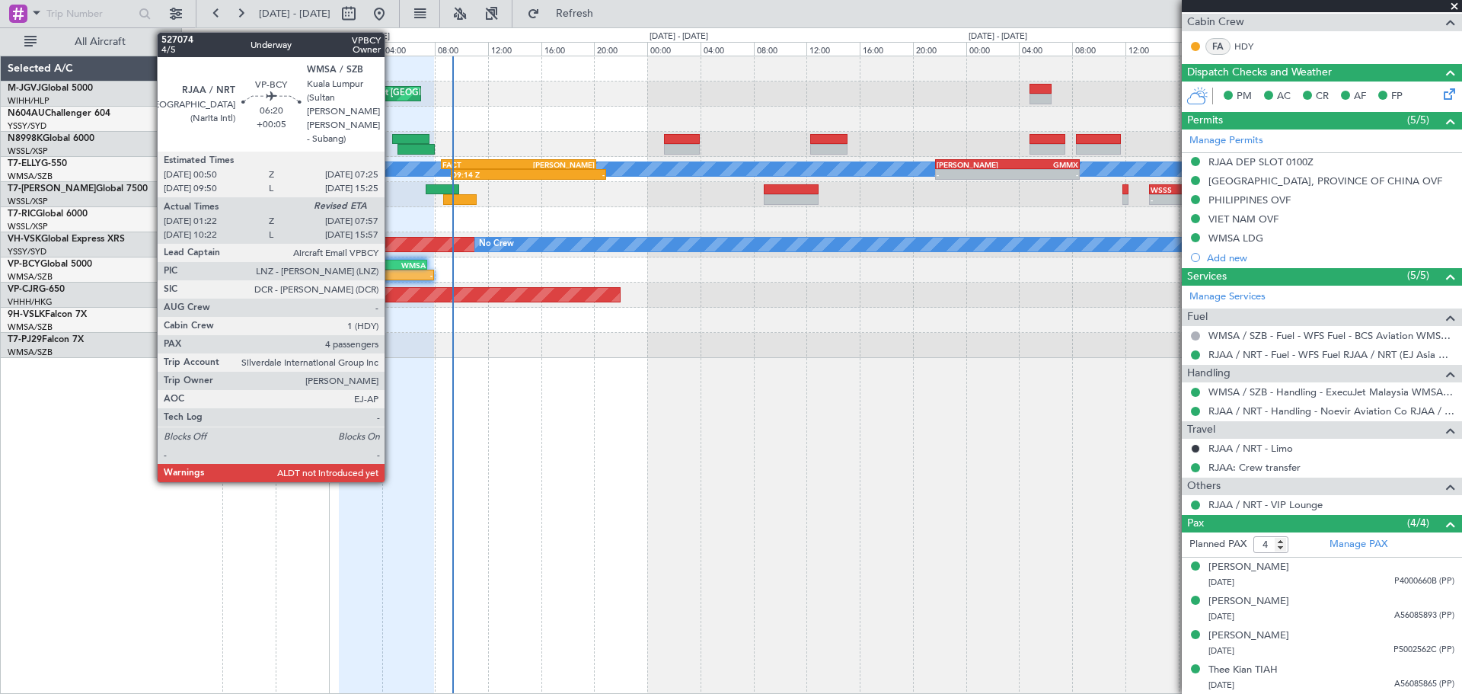
click at [391, 270] on div "01:22 Z -" at bounding box center [390, 275] width 88 height 11
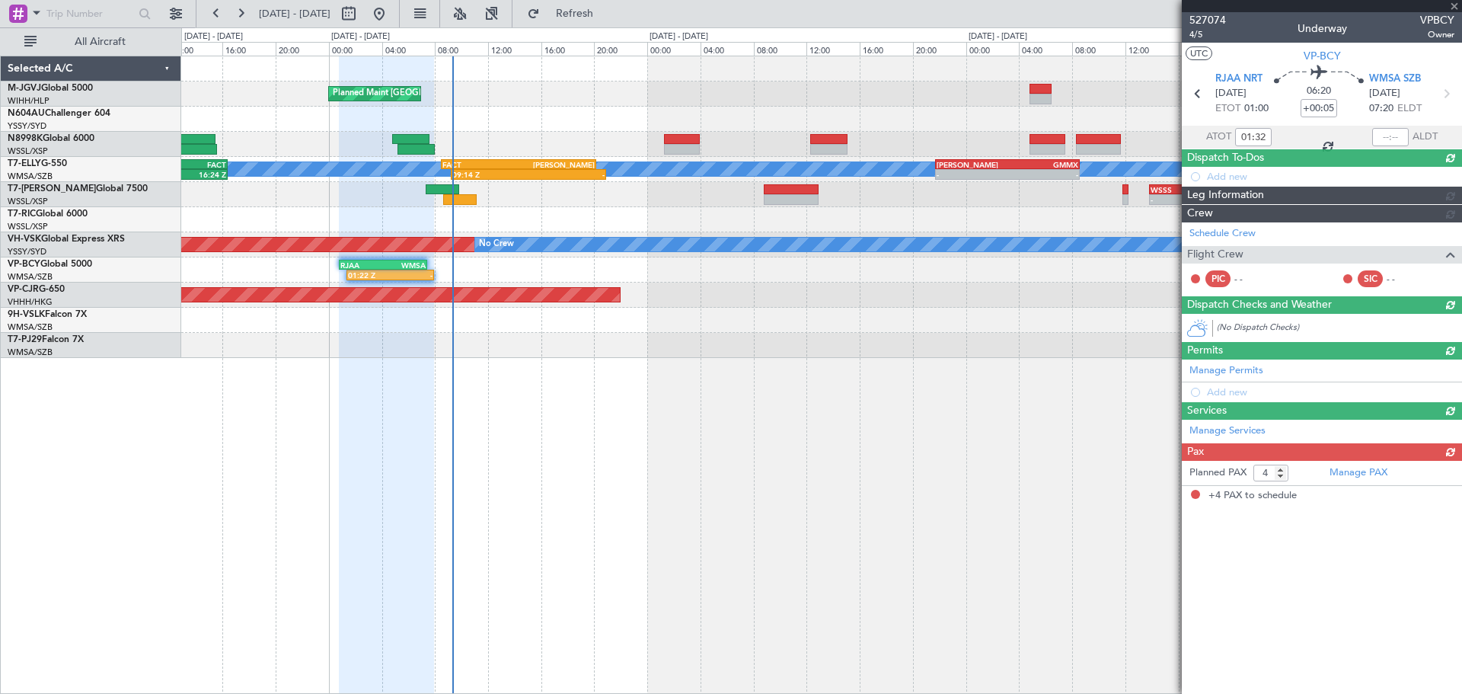
scroll to position [0, 0]
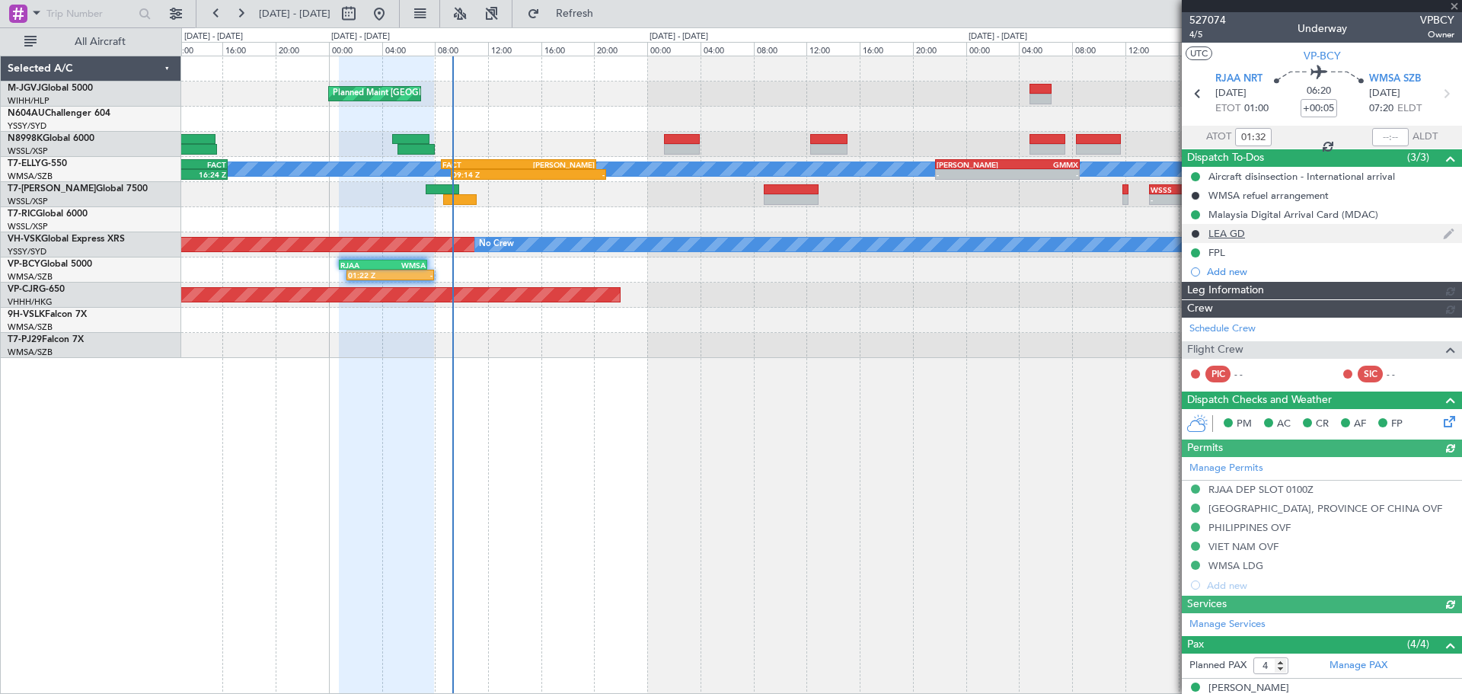
type input "[PERSON_NAME] (BTA)"
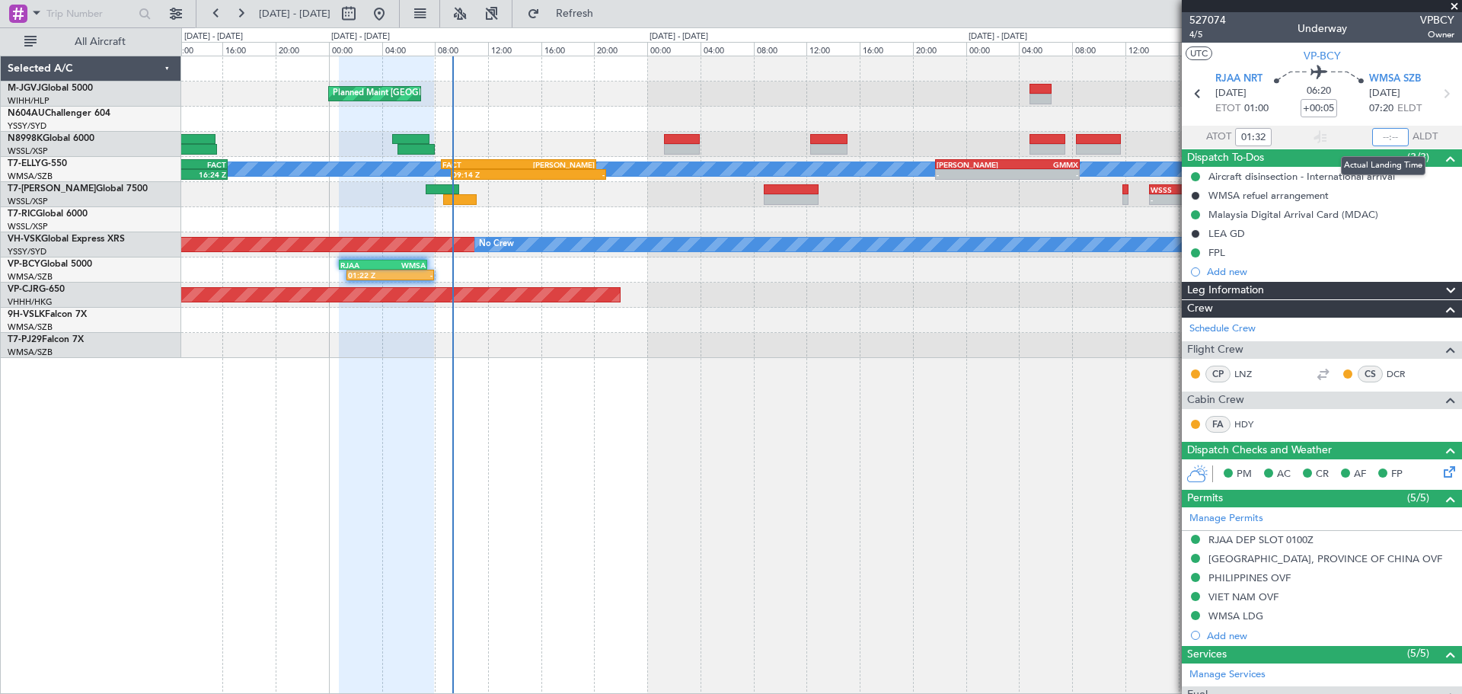
click at [1378, 141] on input "text" at bounding box center [1390, 137] width 37 height 18
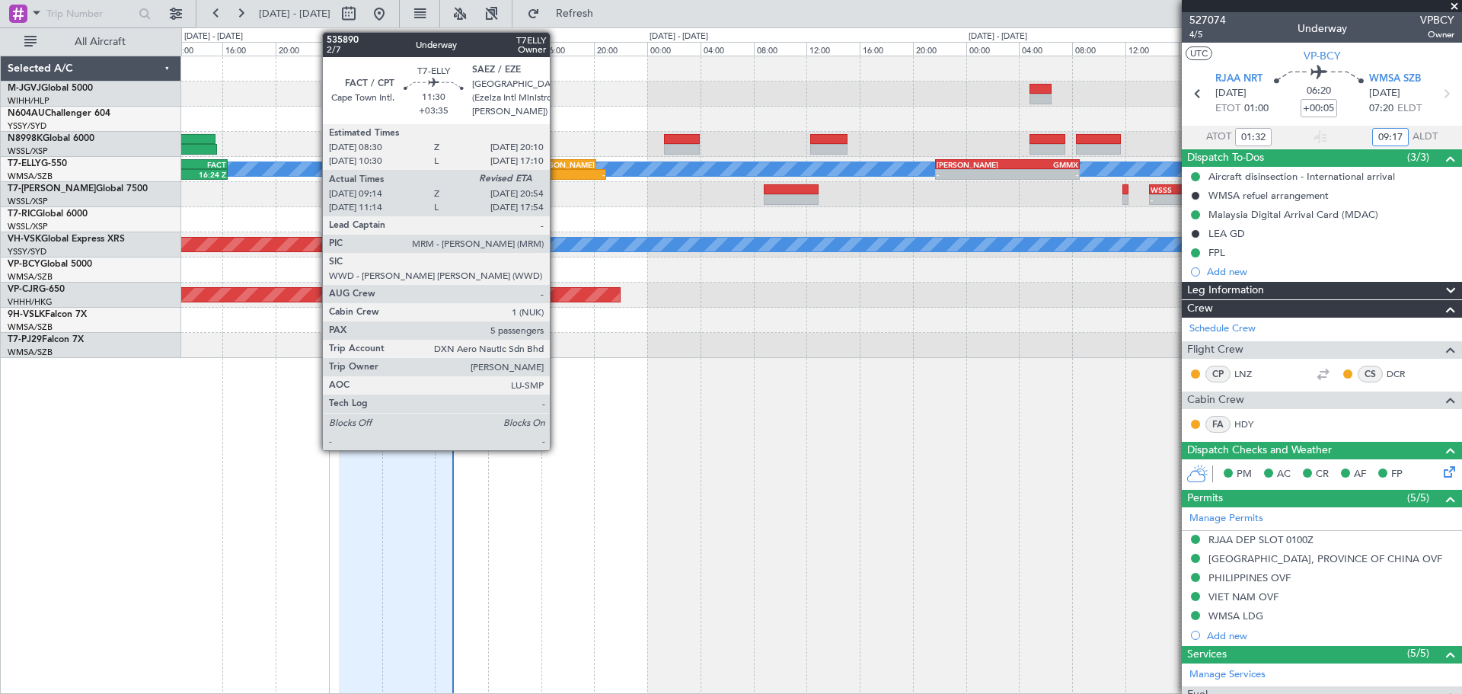
click at [557, 165] on div "[PERSON_NAME]" at bounding box center [557, 164] width 76 height 9
type input "09:17"
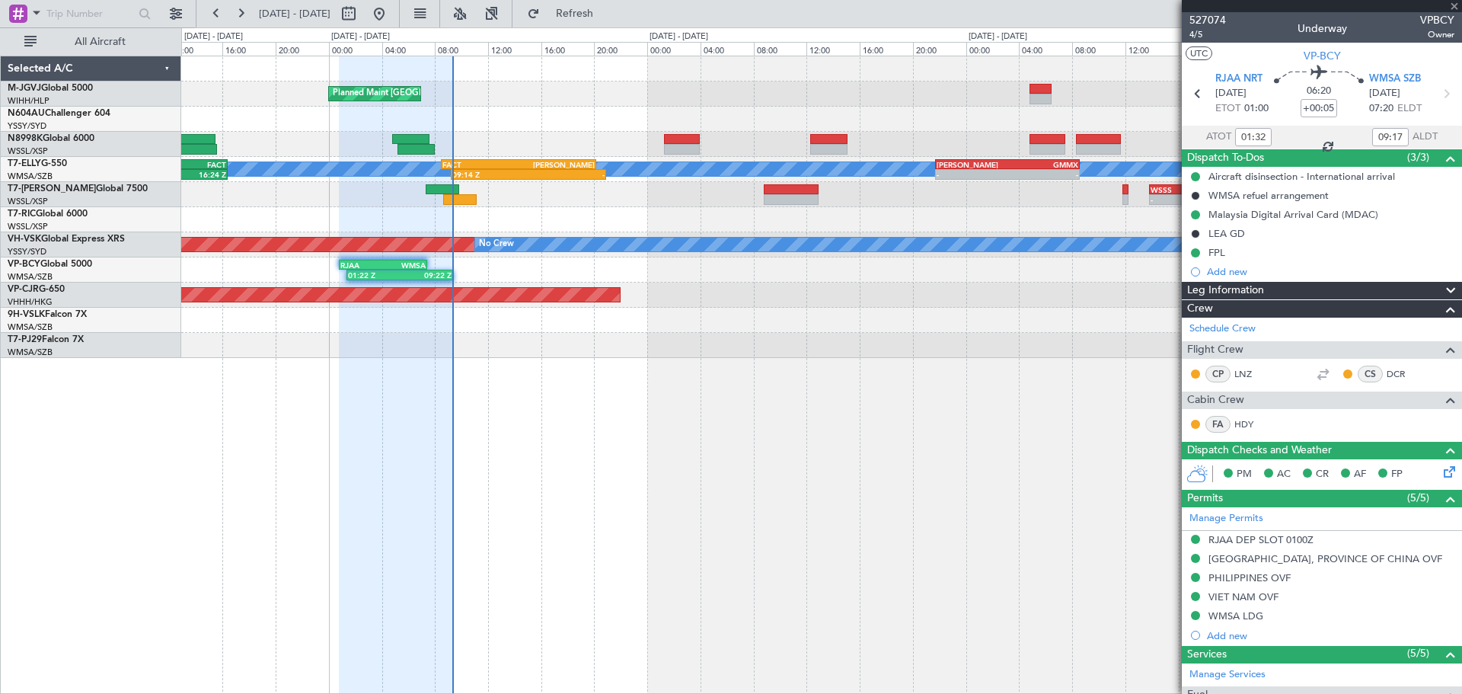
type input "+03:35"
type input "09:14"
type input "5"
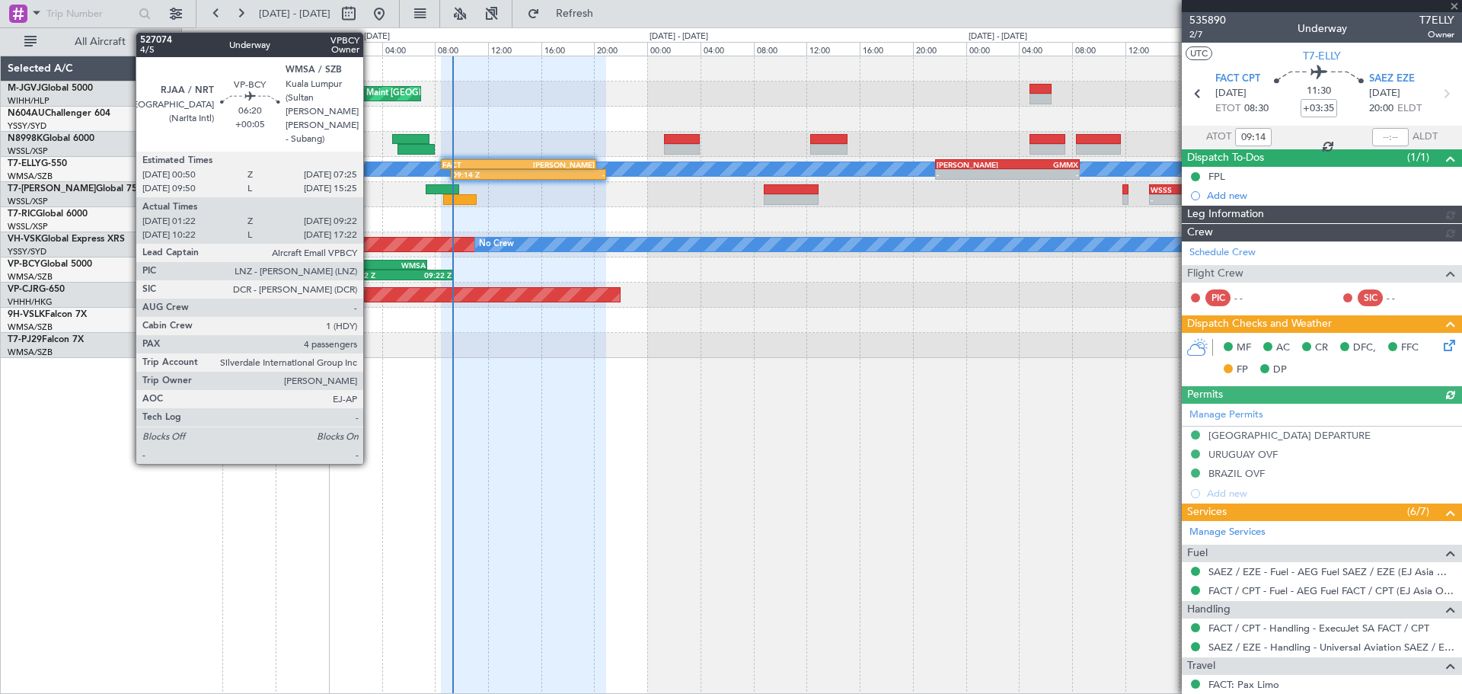
type input "[PERSON_NAME] (HHAFI)"
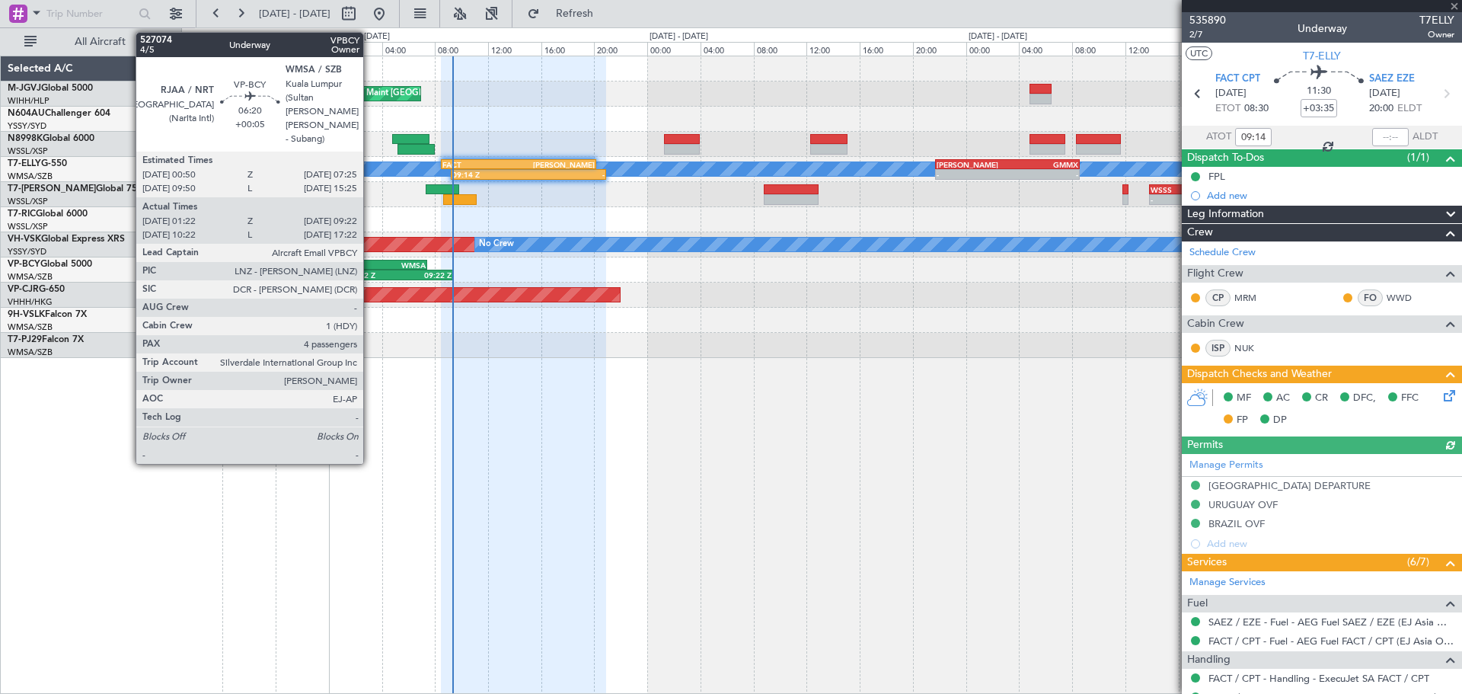
click at [370, 263] on div "RJAA" at bounding box center [361, 264] width 43 height 9
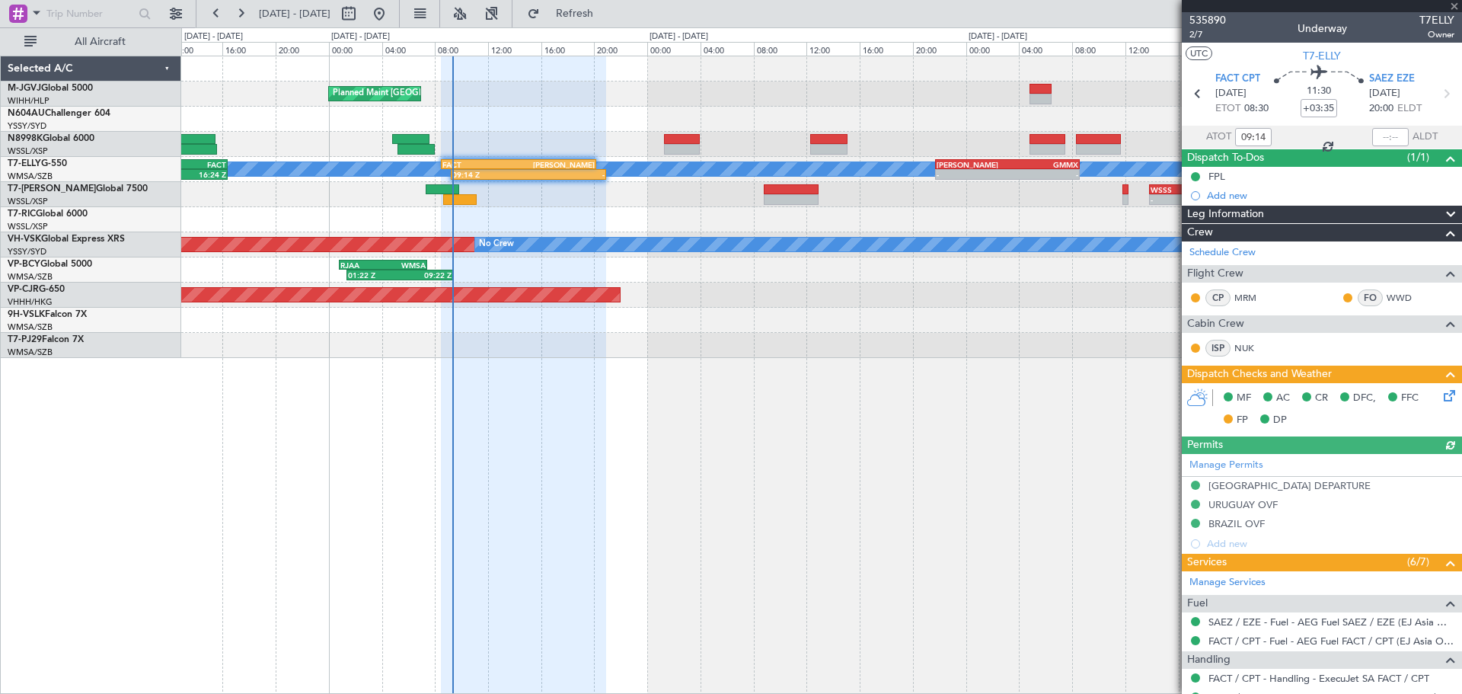
type input "+00:05"
type input "01:32"
type input "09:17"
type input "4"
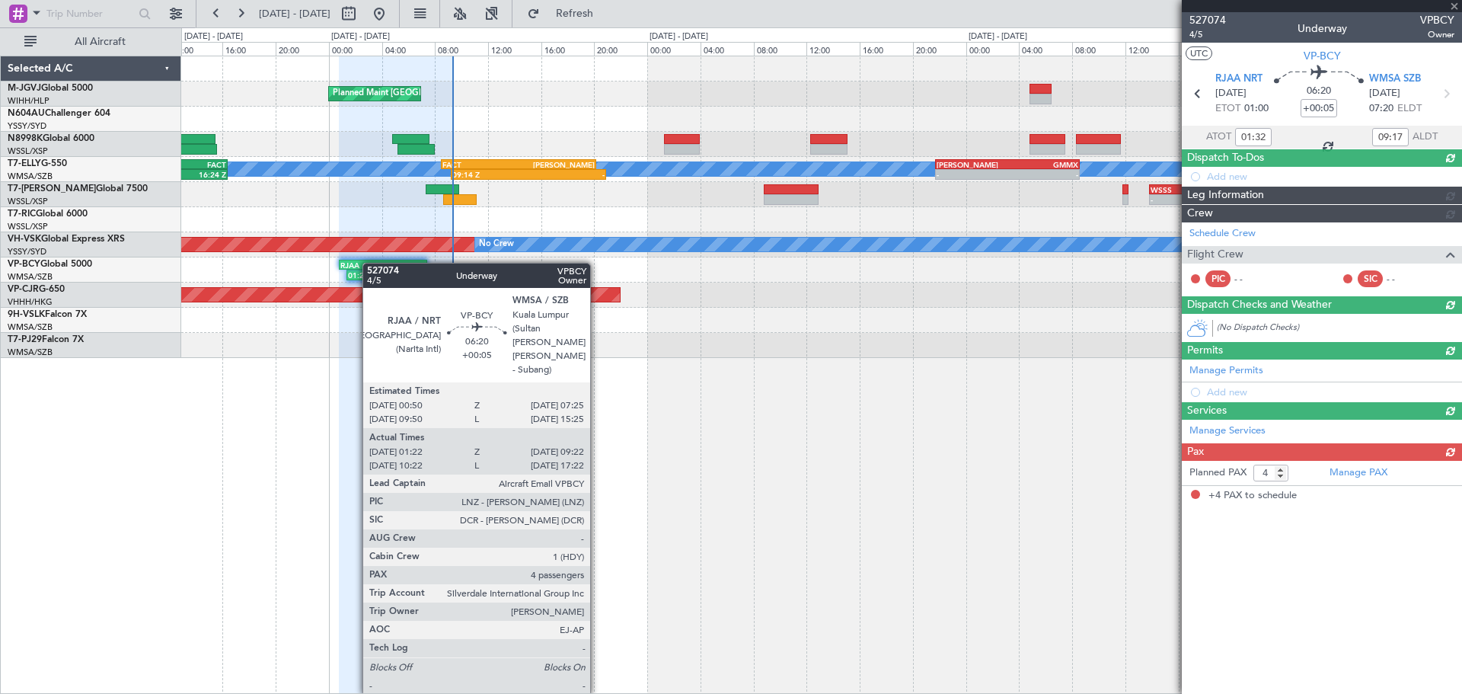
type input "[PERSON_NAME] (BTA)"
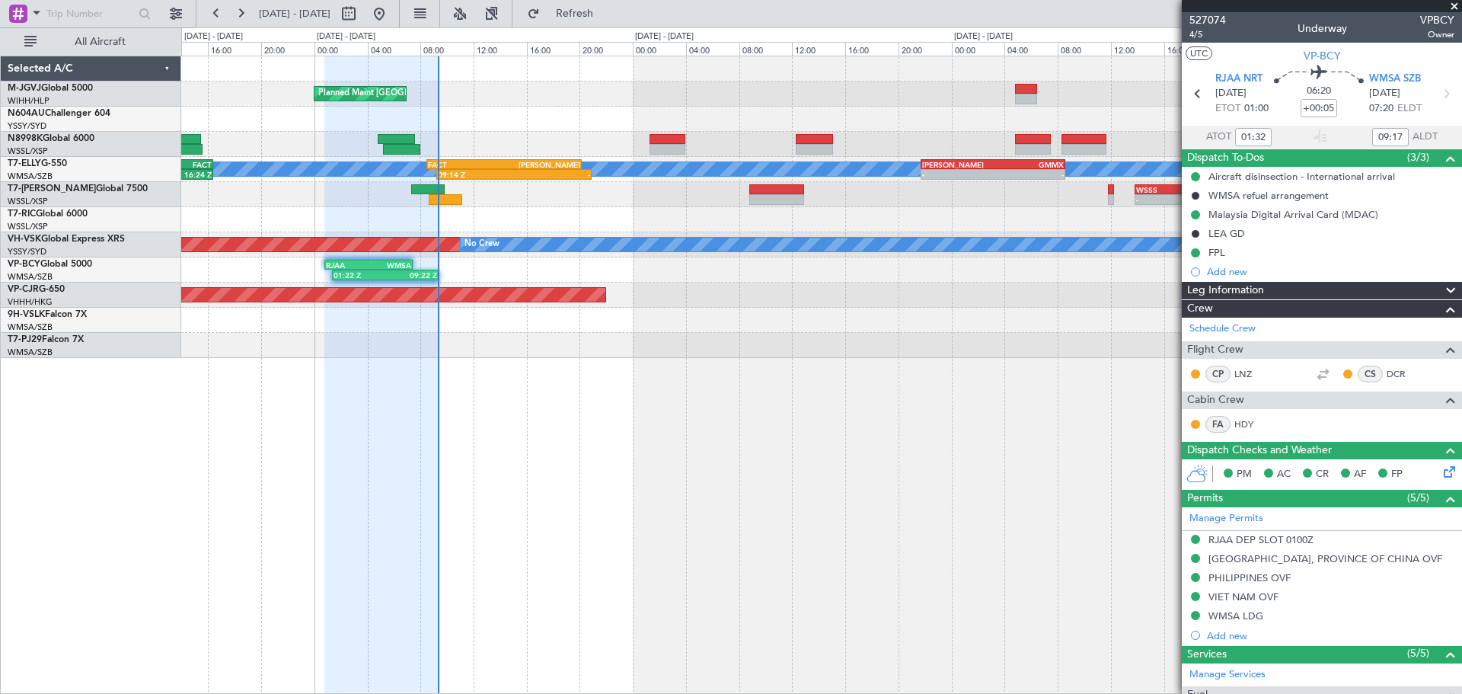
click at [404, 209] on div at bounding box center [821, 219] width 1280 height 25
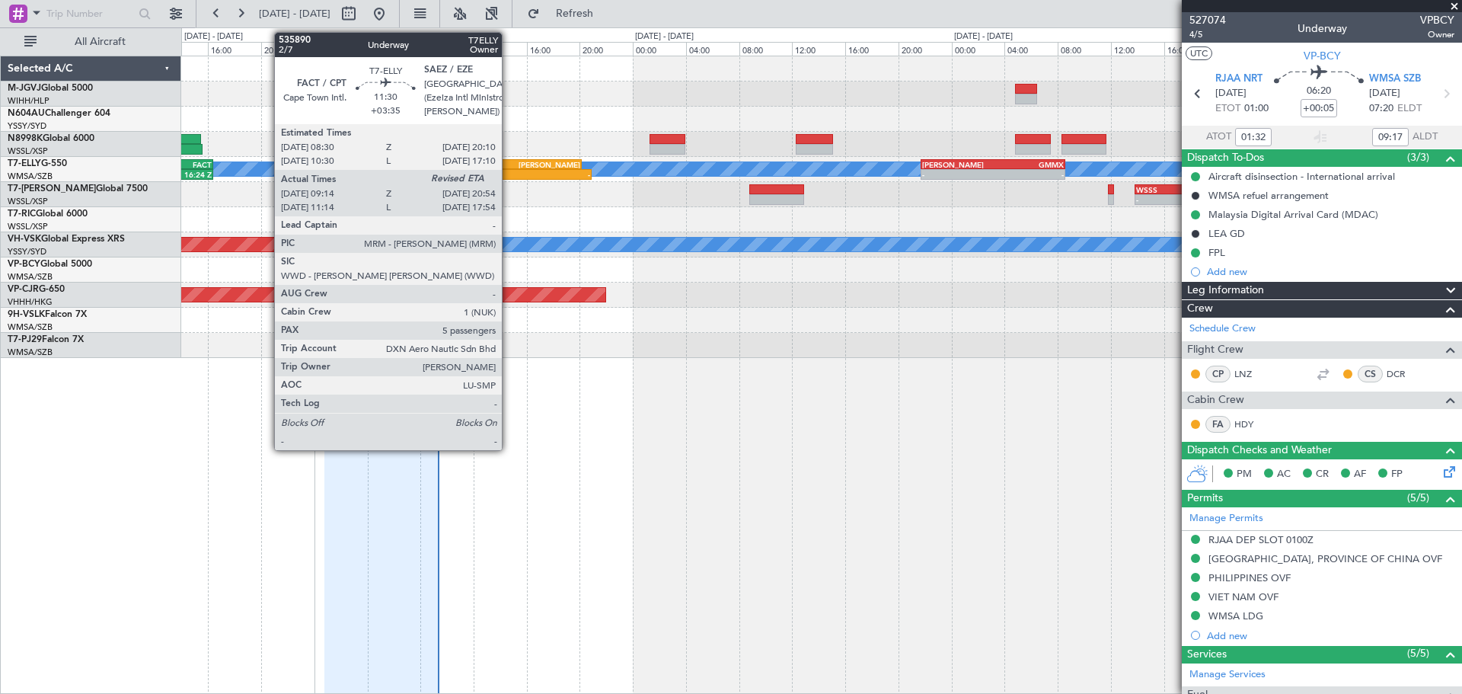
click at [509, 169] on div "09:14 Z -" at bounding box center [513, 174] width 155 height 11
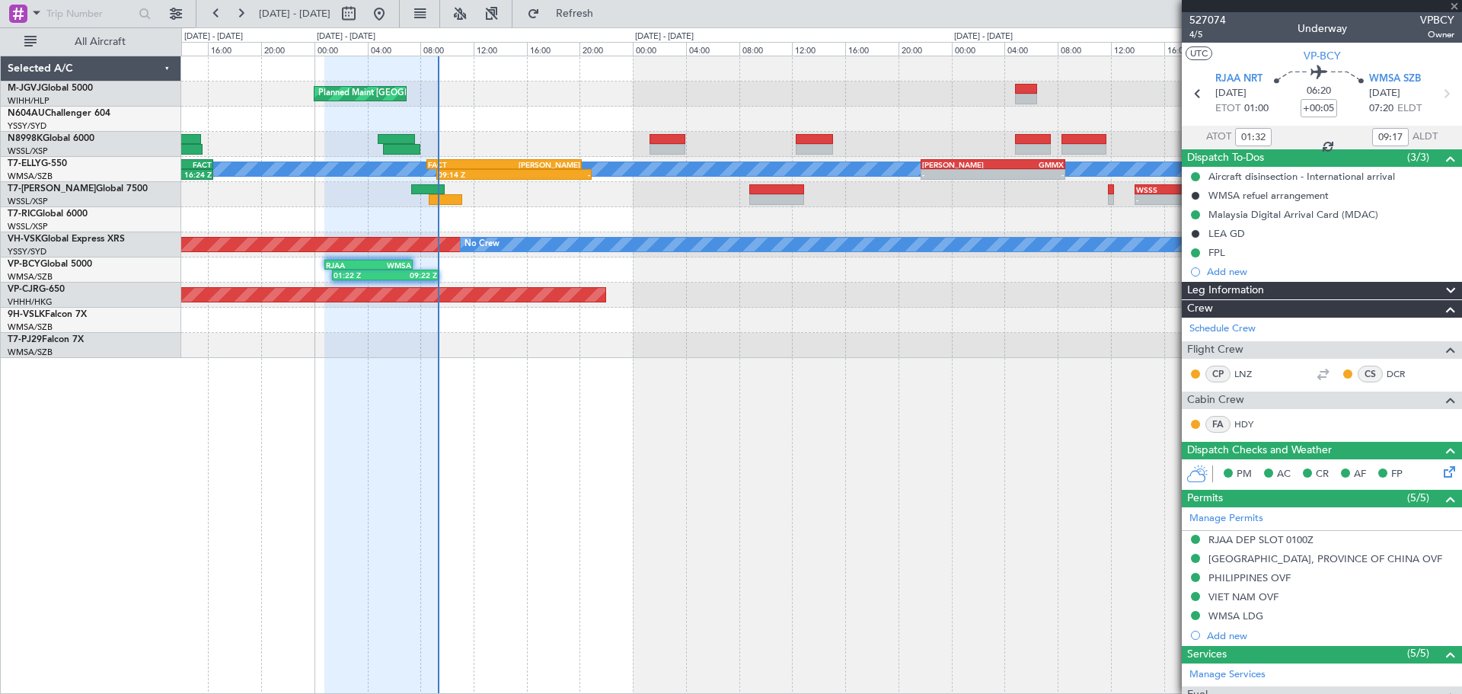
type input "+03:35"
type input "09:14"
type input "5"
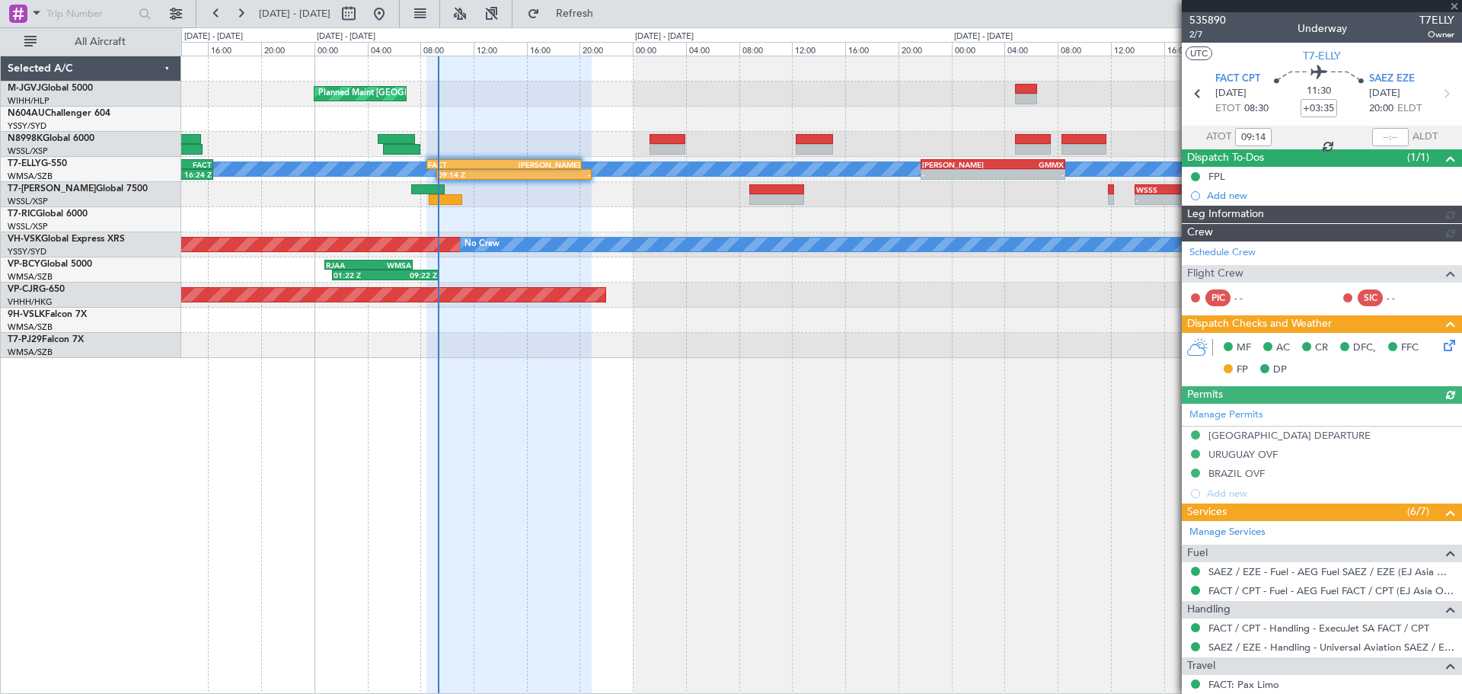
type input "[PERSON_NAME] (HHAFI)"
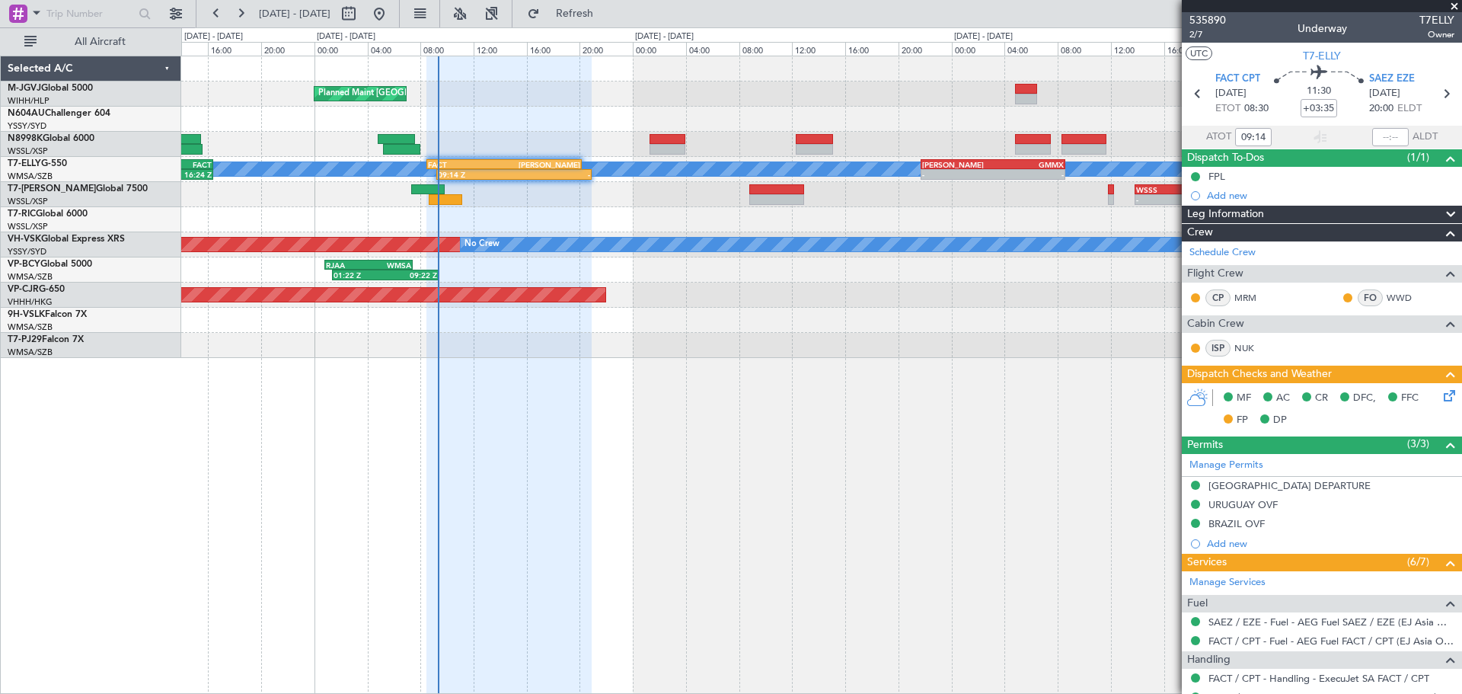
click at [1441, 397] on icon at bounding box center [1447, 393] width 12 height 12
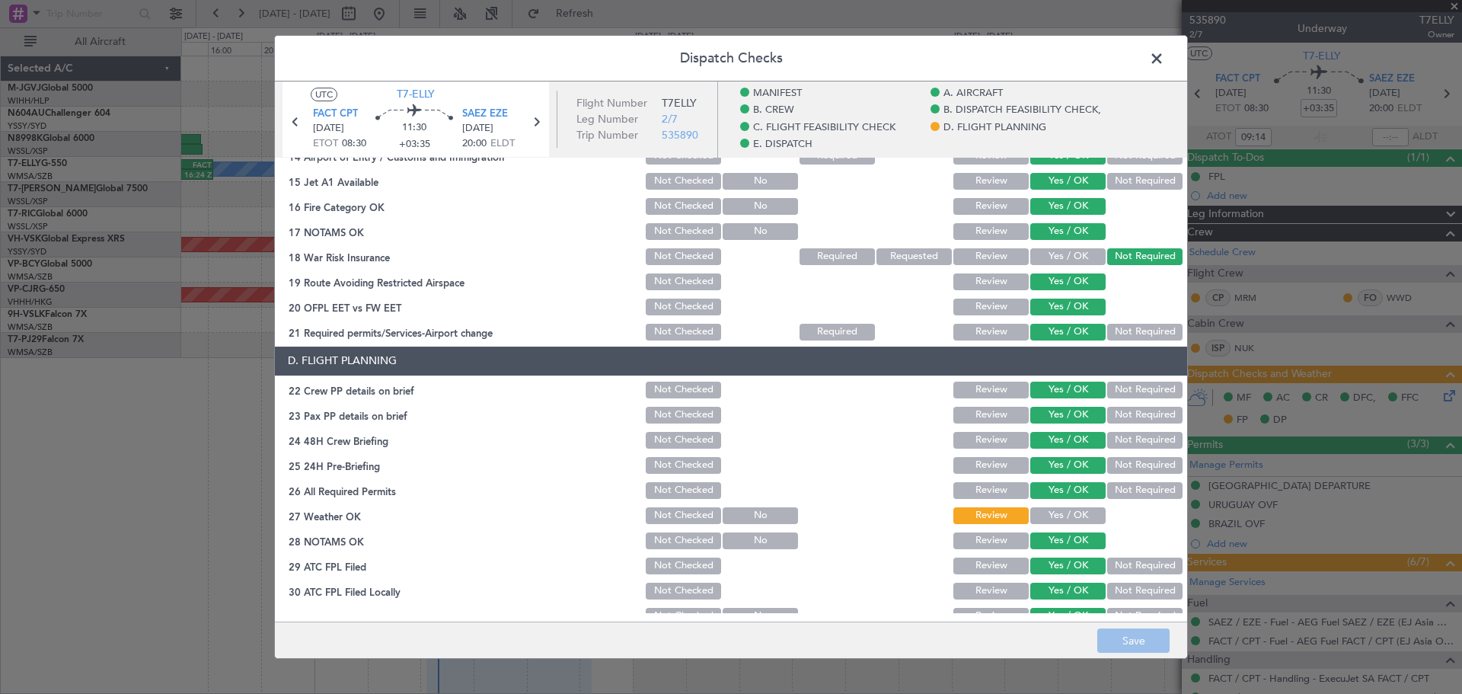
scroll to position [702, 0]
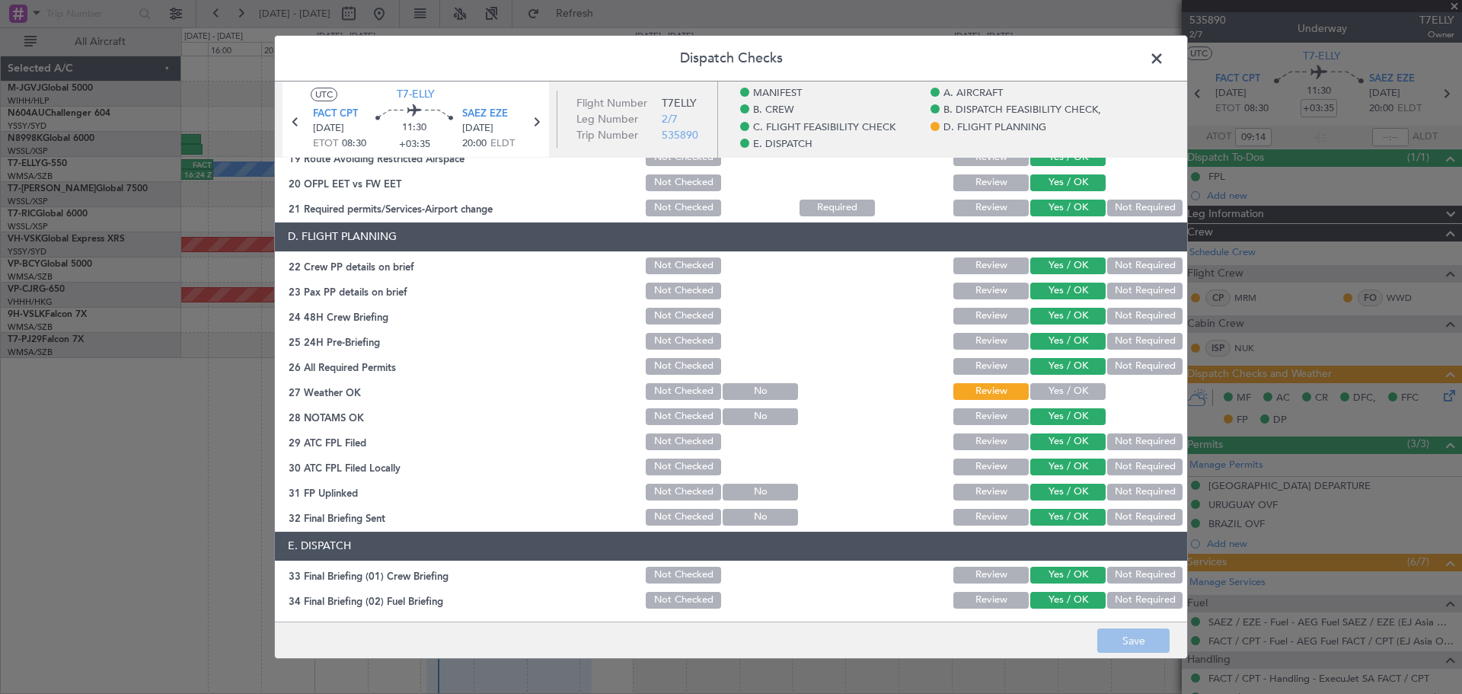
click at [1164, 56] on span at bounding box center [1164, 62] width 0 height 30
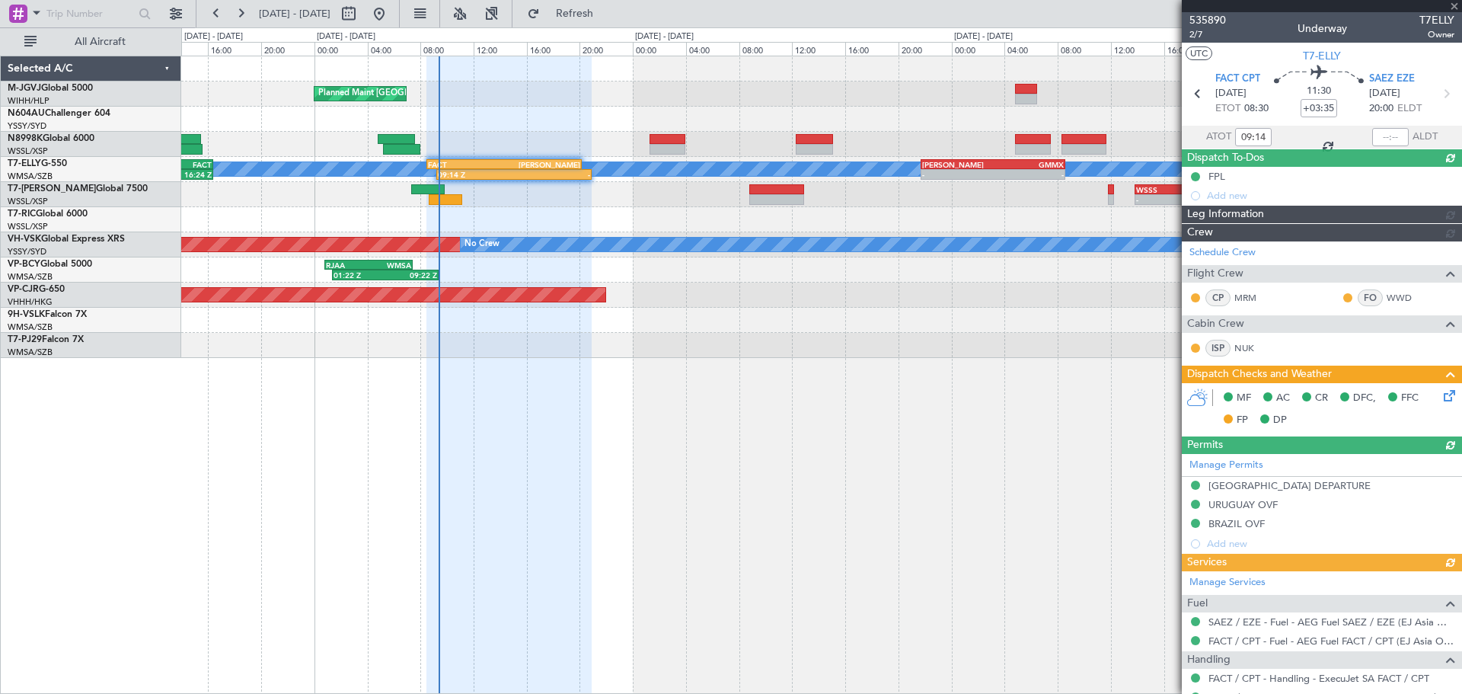
type input "[PERSON_NAME] (HHAFI)"
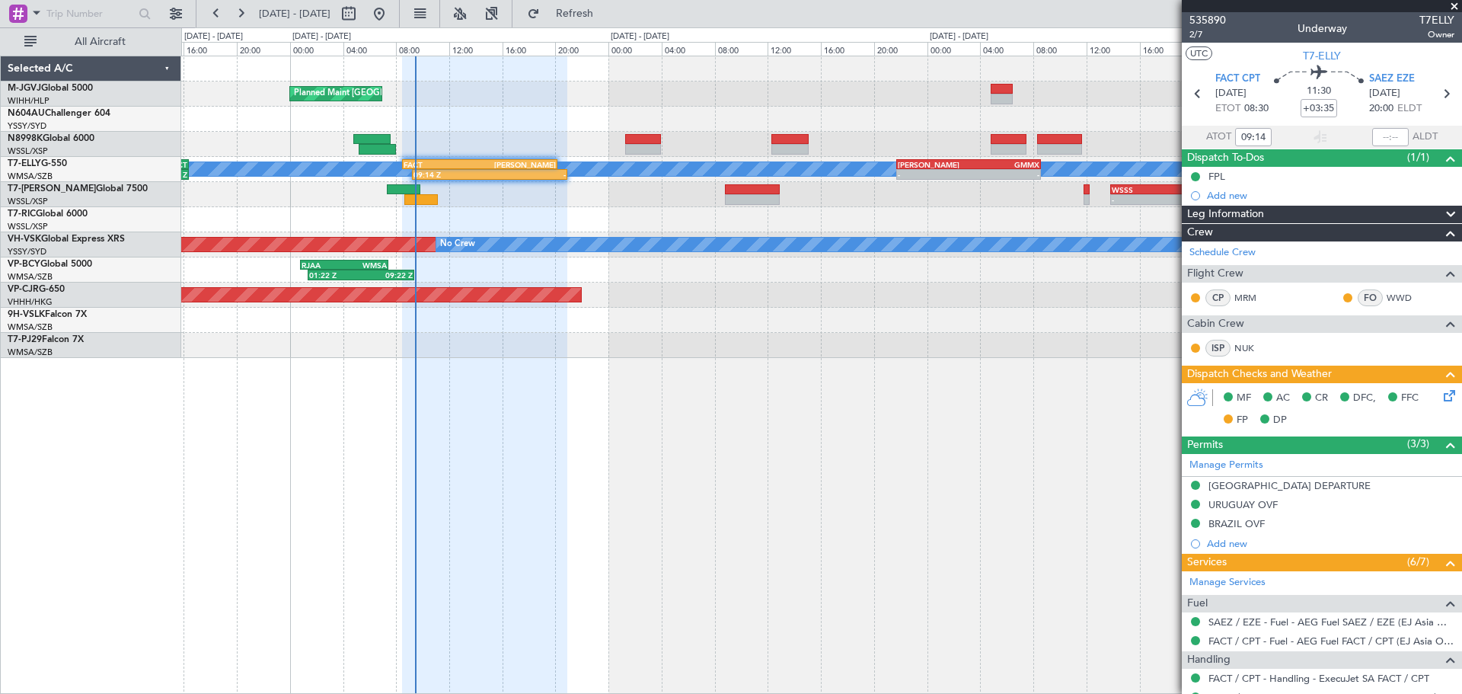
click at [672, 216] on div at bounding box center [821, 219] width 1280 height 25
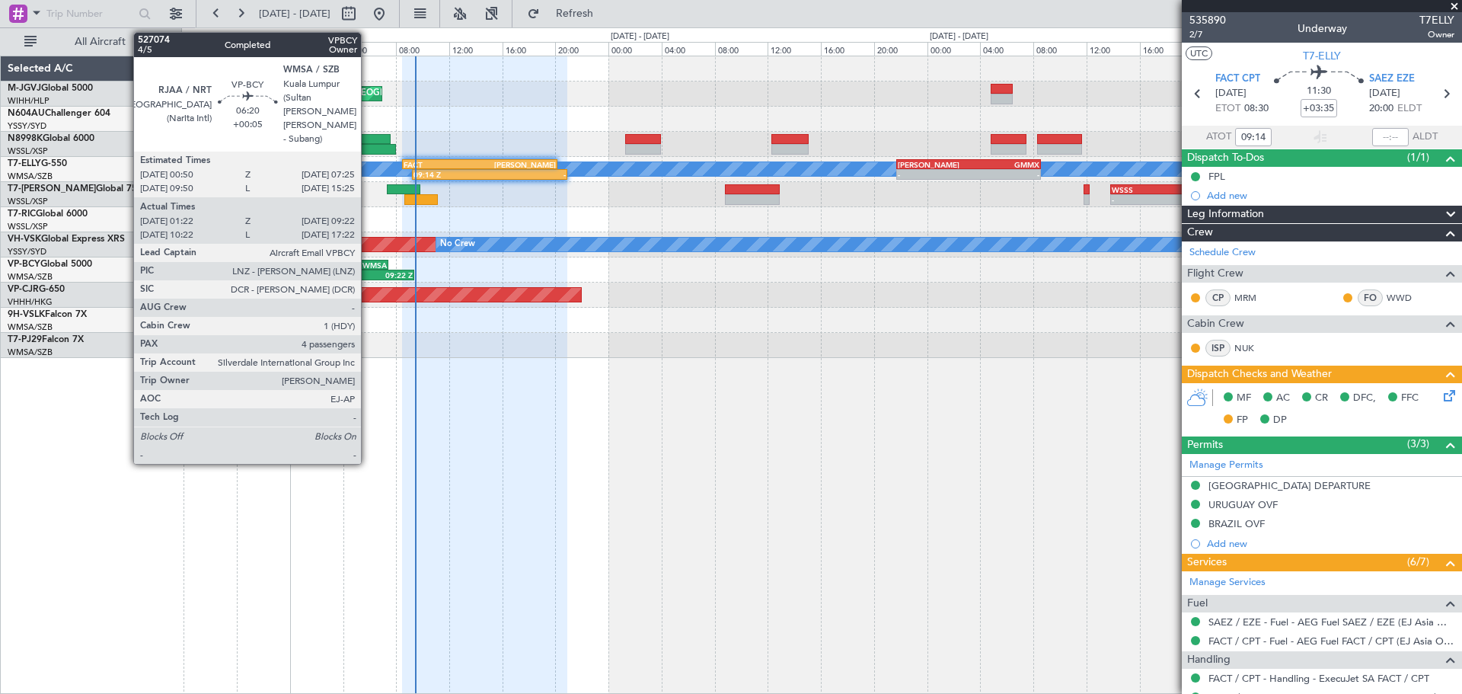
click at [368, 266] on div "WMSA" at bounding box center [365, 264] width 43 height 9
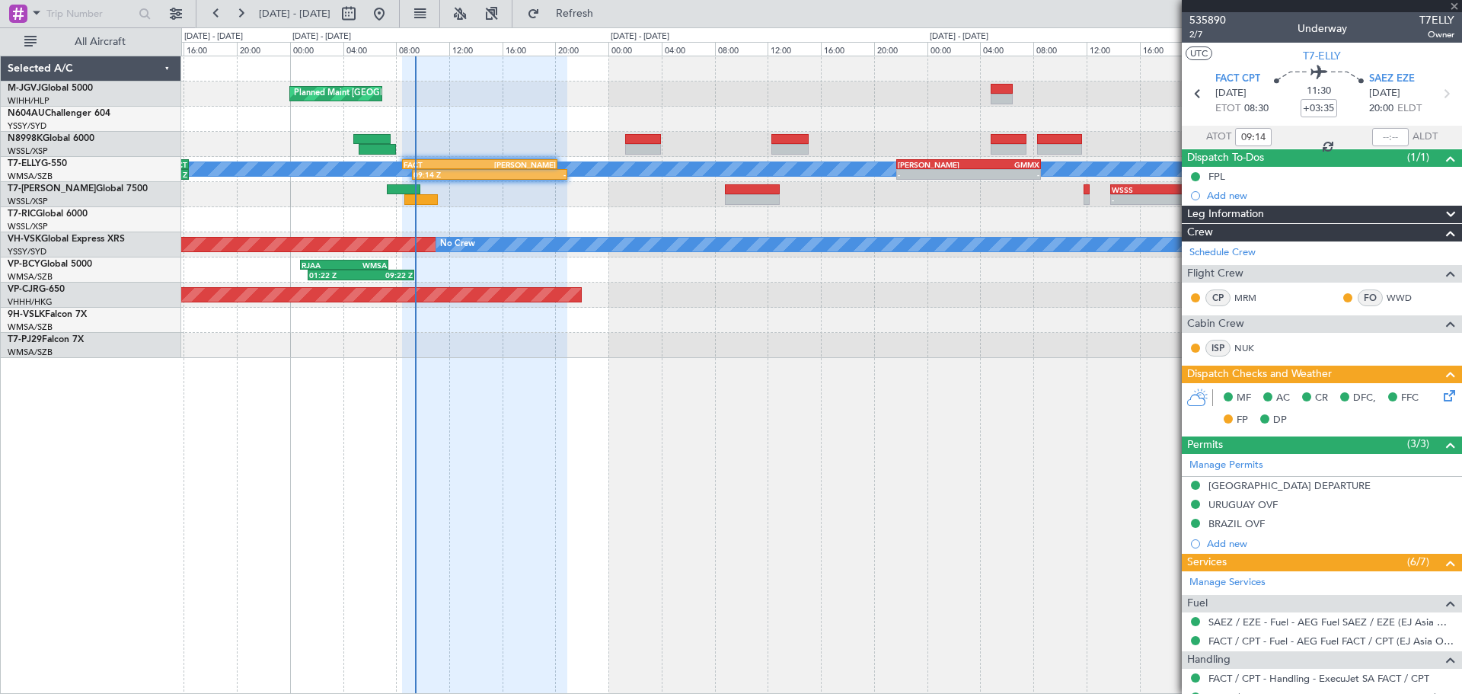
type input "+00:05"
type input "01:32"
type input "09:17"
type input "4"
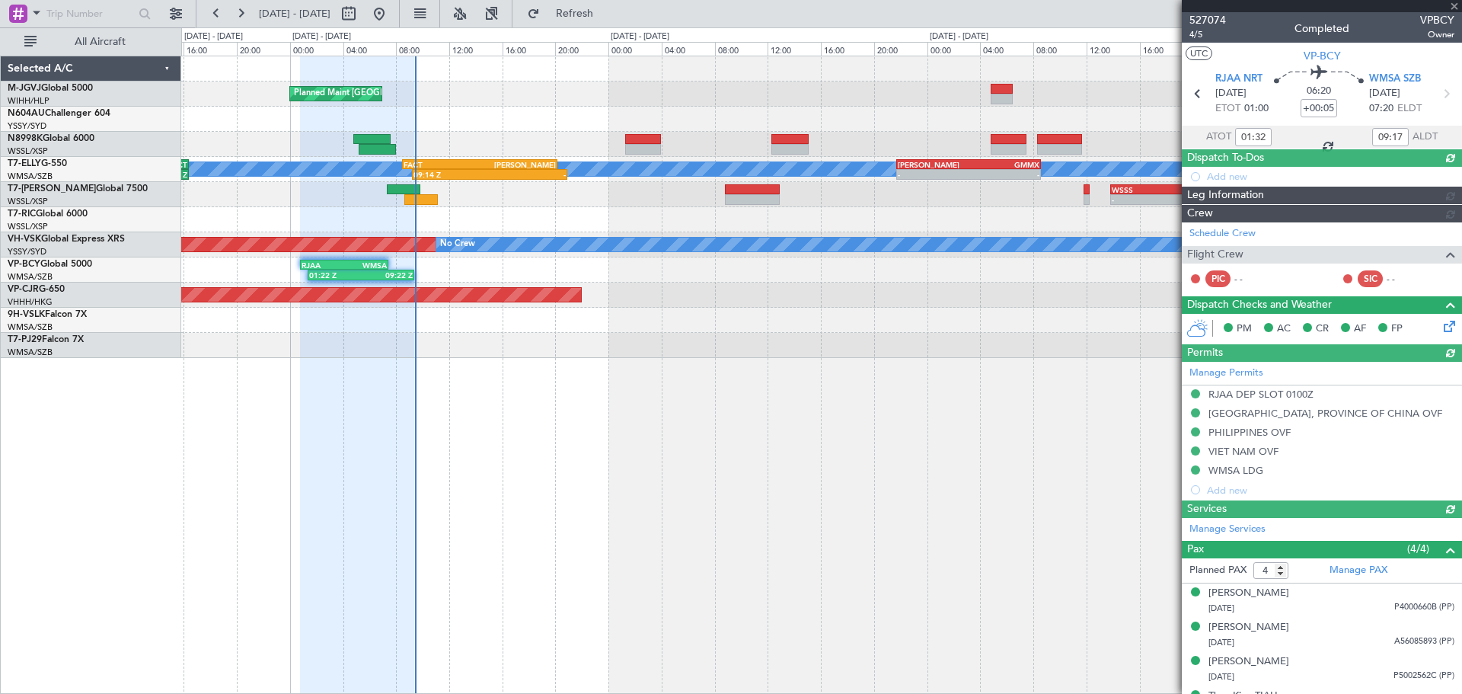
type input "[PERSON_NAME] (BTA)"
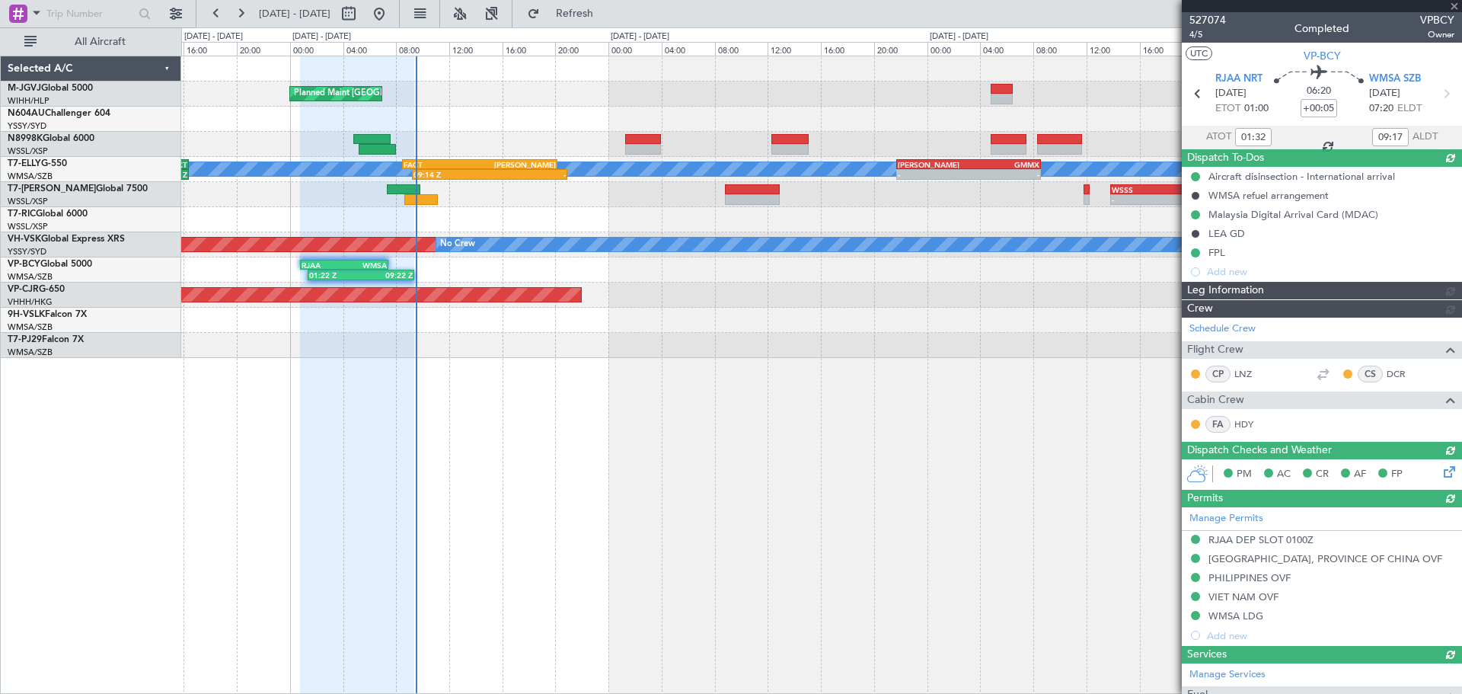
type input "[PERSON_NAME] (BTA)"
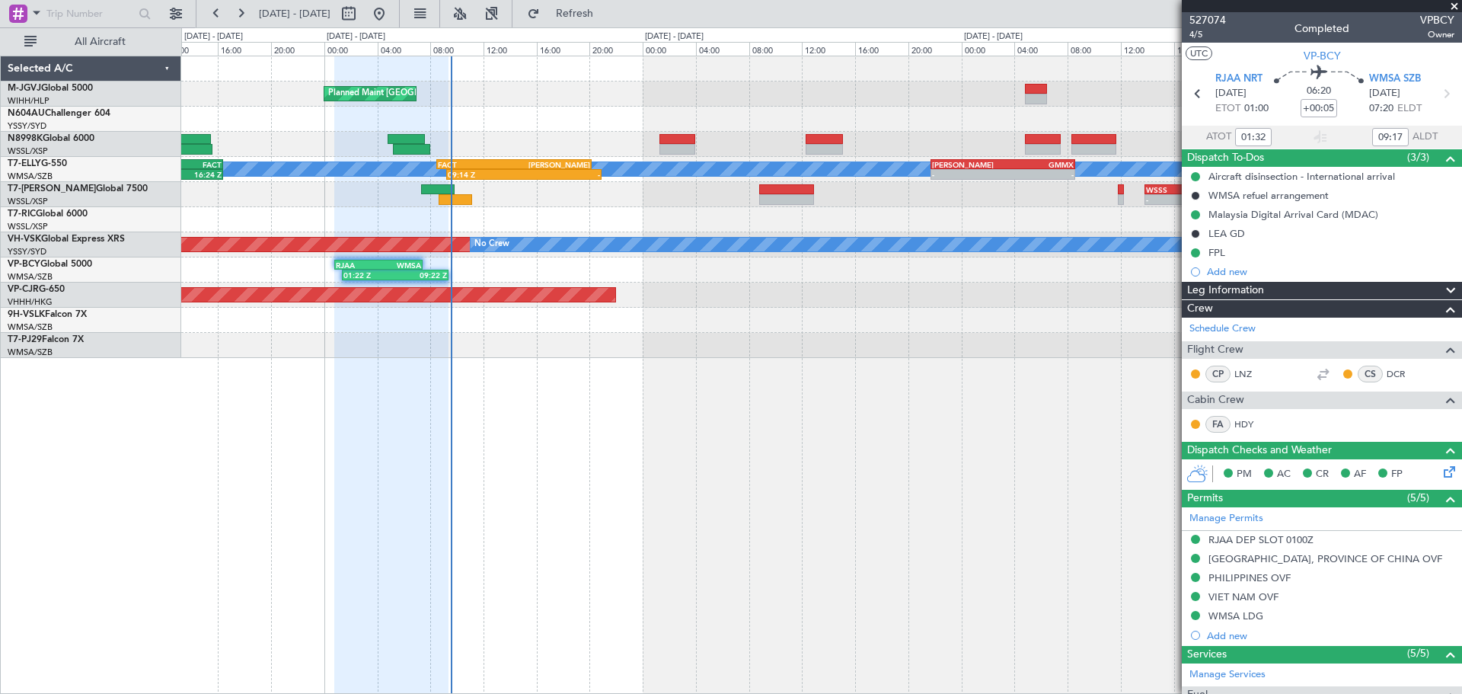
click at [597, 496] on div "Planned Maint [GEOGRAPHIC_DATA] (Seletar) Planned Maint [GEOGRAPHIC_DATA] (Sele…" at bounding box center [821, 375] width 1281 height 638
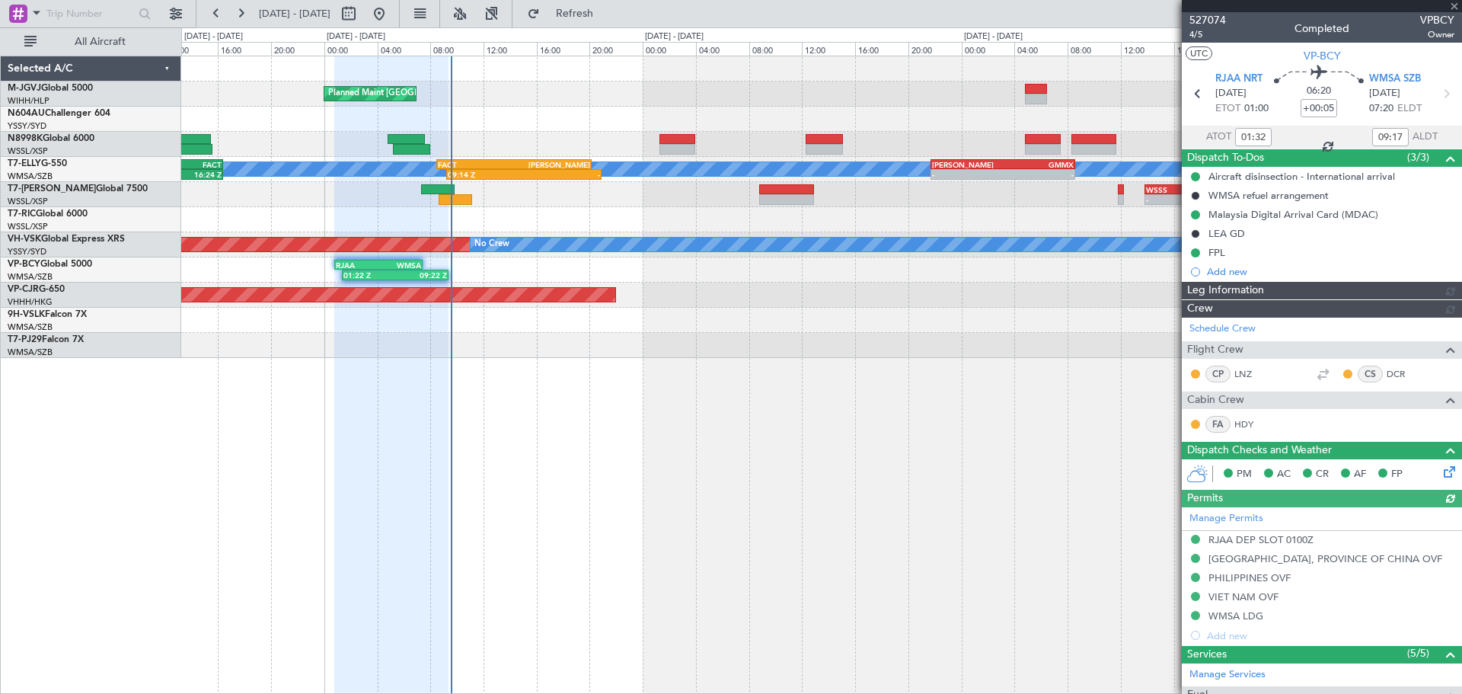
type input "[PERSON_NAME] (BTA)"
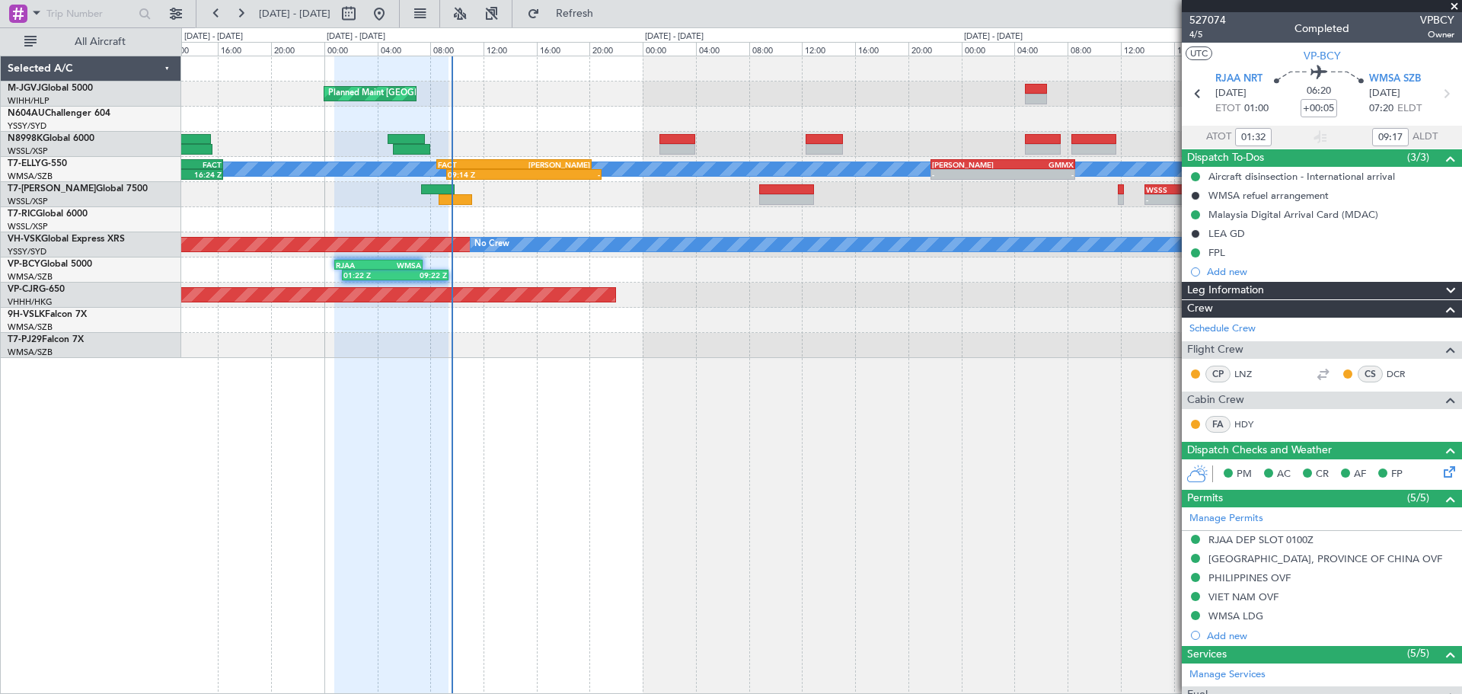
type input "10:32"
type input "17:17"
type input "01:32"
type input "09:17"
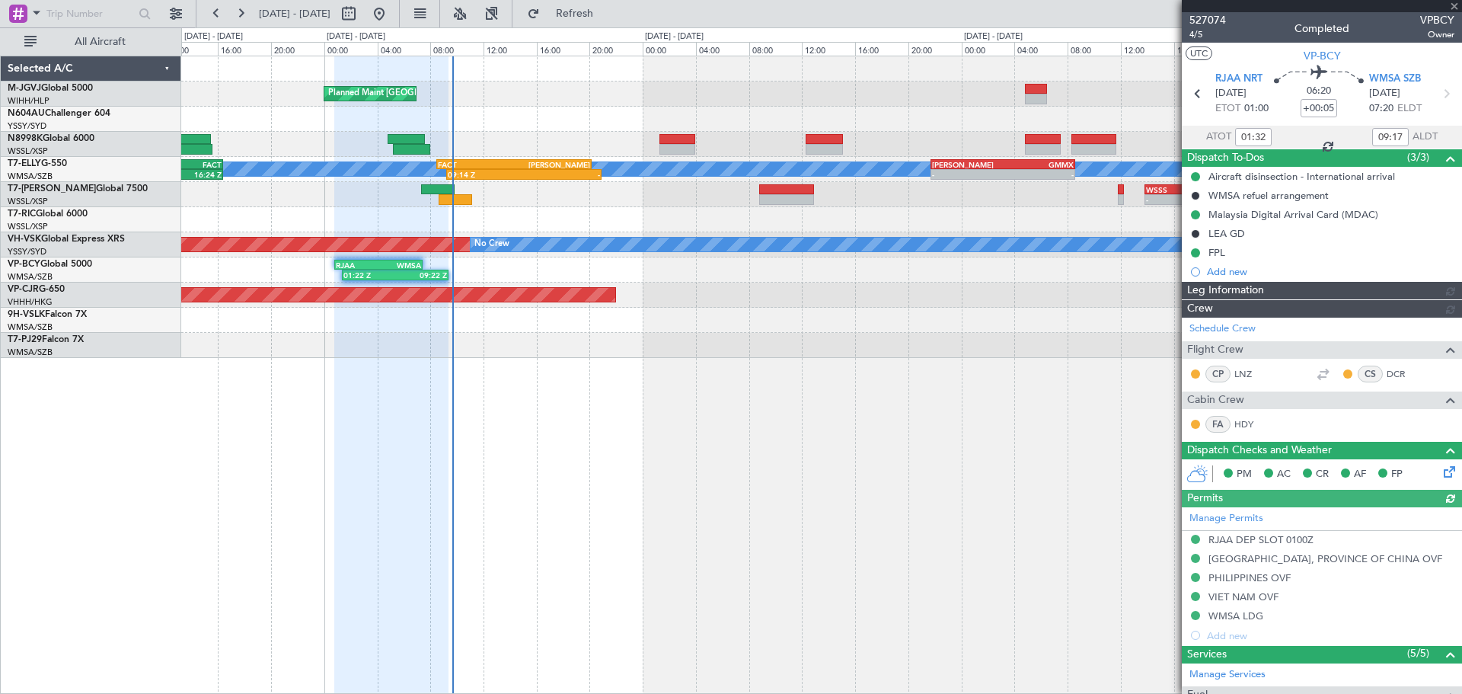
type input "[PERSON_NAME] (BTA)"
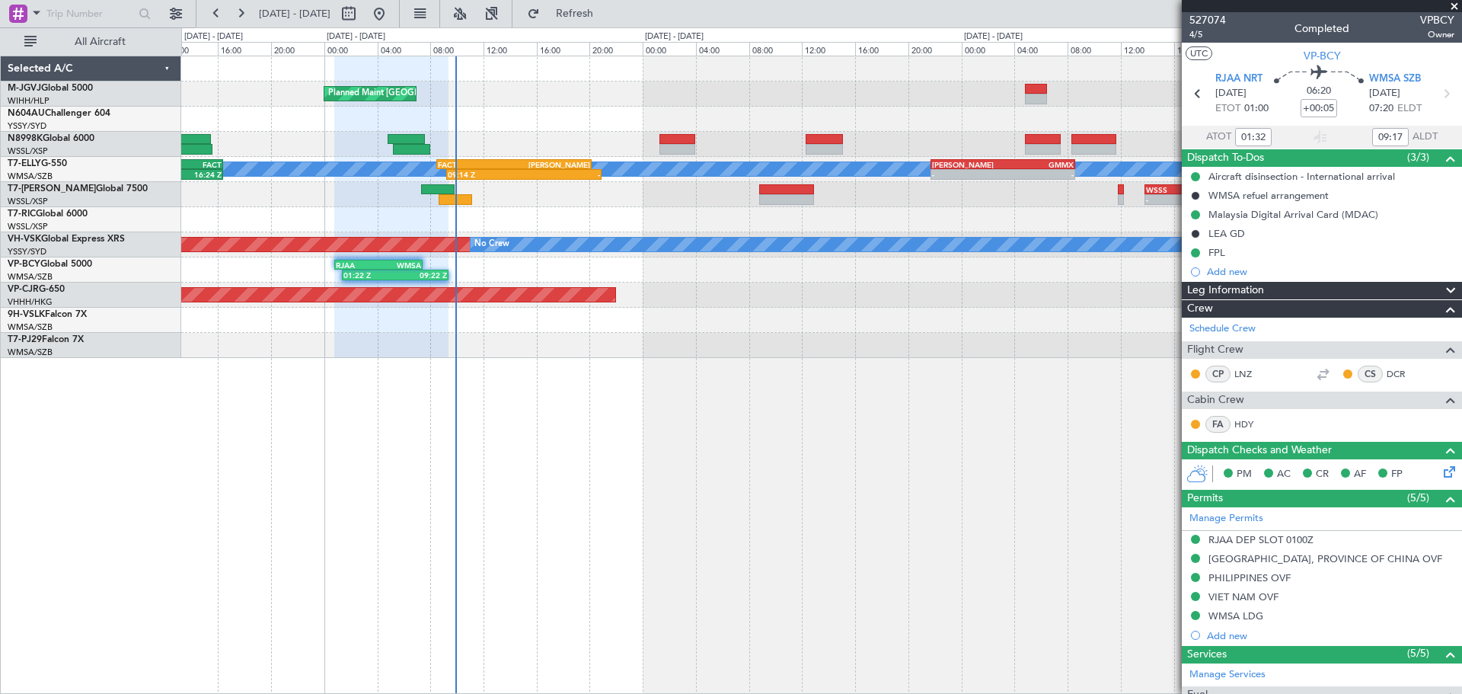
type input "[PERSON_NAME] (BTA)"
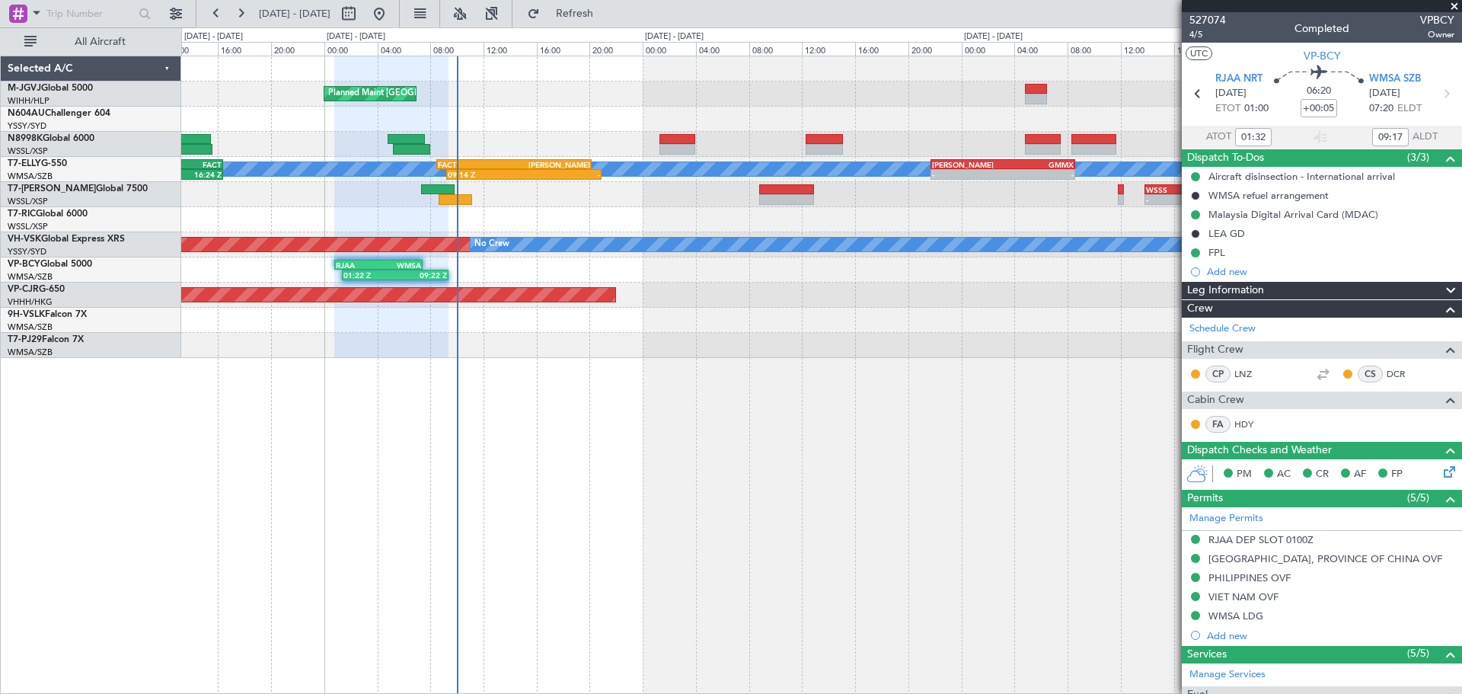
type input "[PERSON_NAME] (BTA)"
